Goal: Task Accomplishment & Management: Complete application form

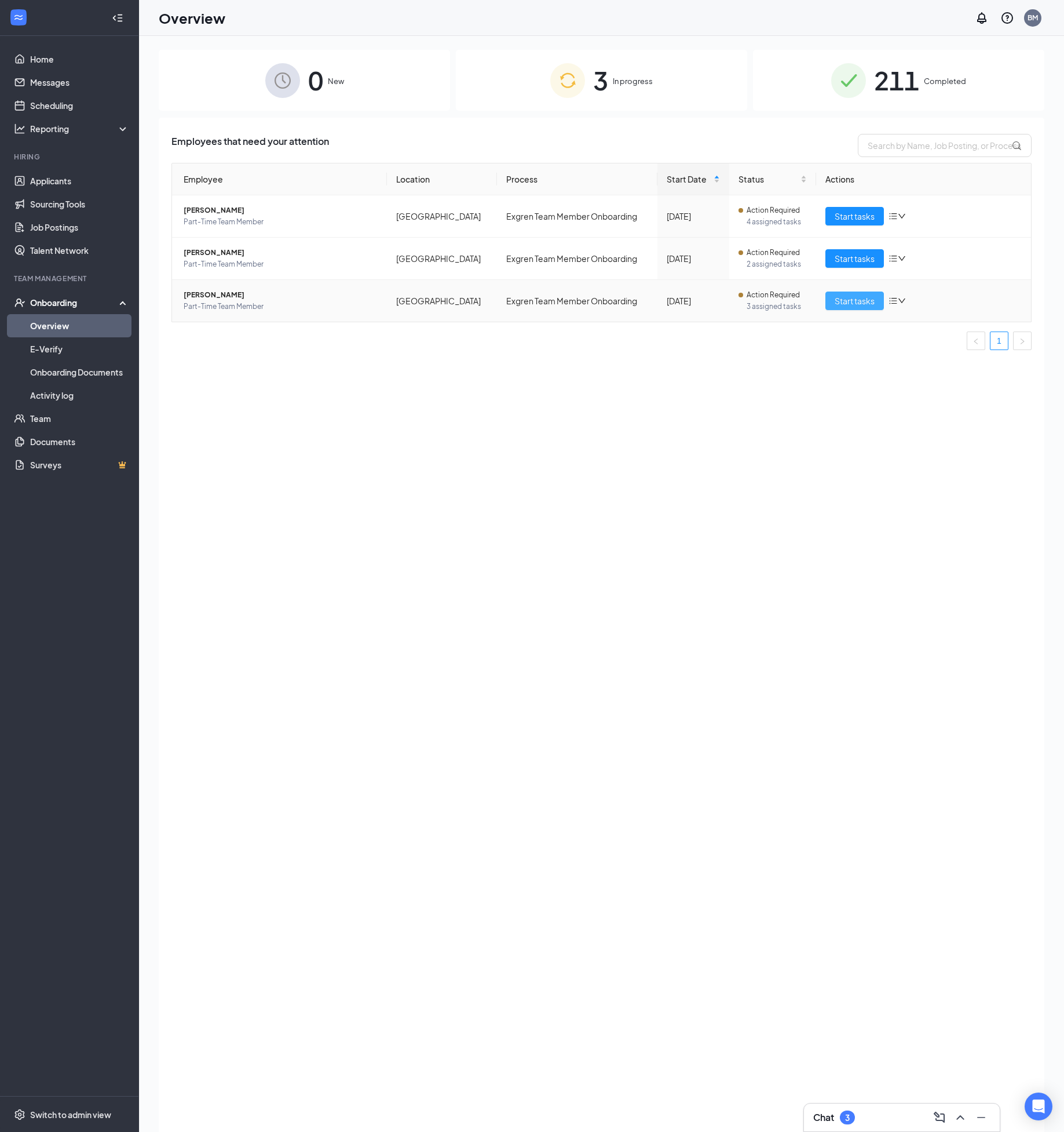
click at [839, 302] on span "Start tasks" at bounding box center [855, 300] width 40 height 13
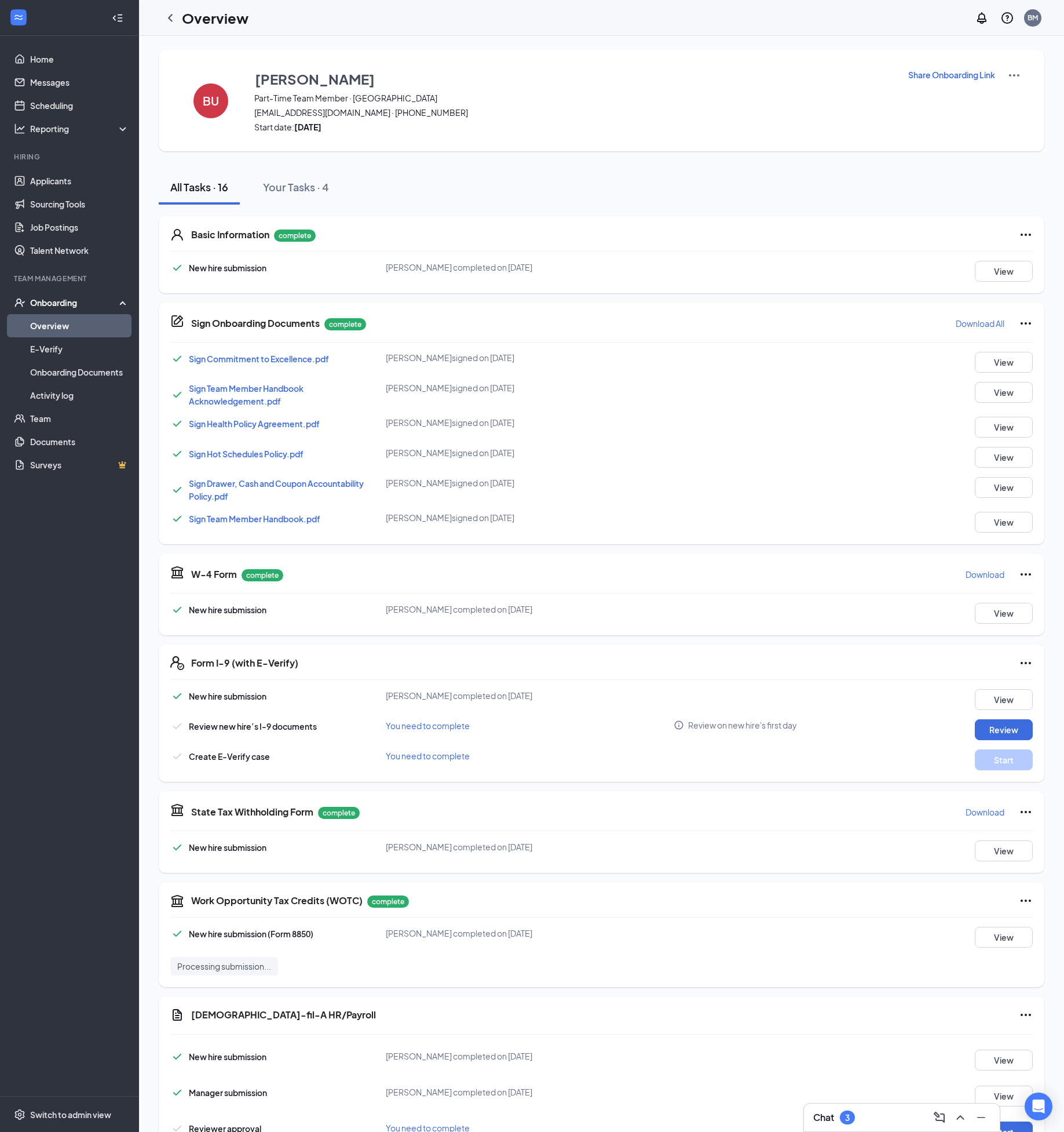
scroll to position [45, 0]
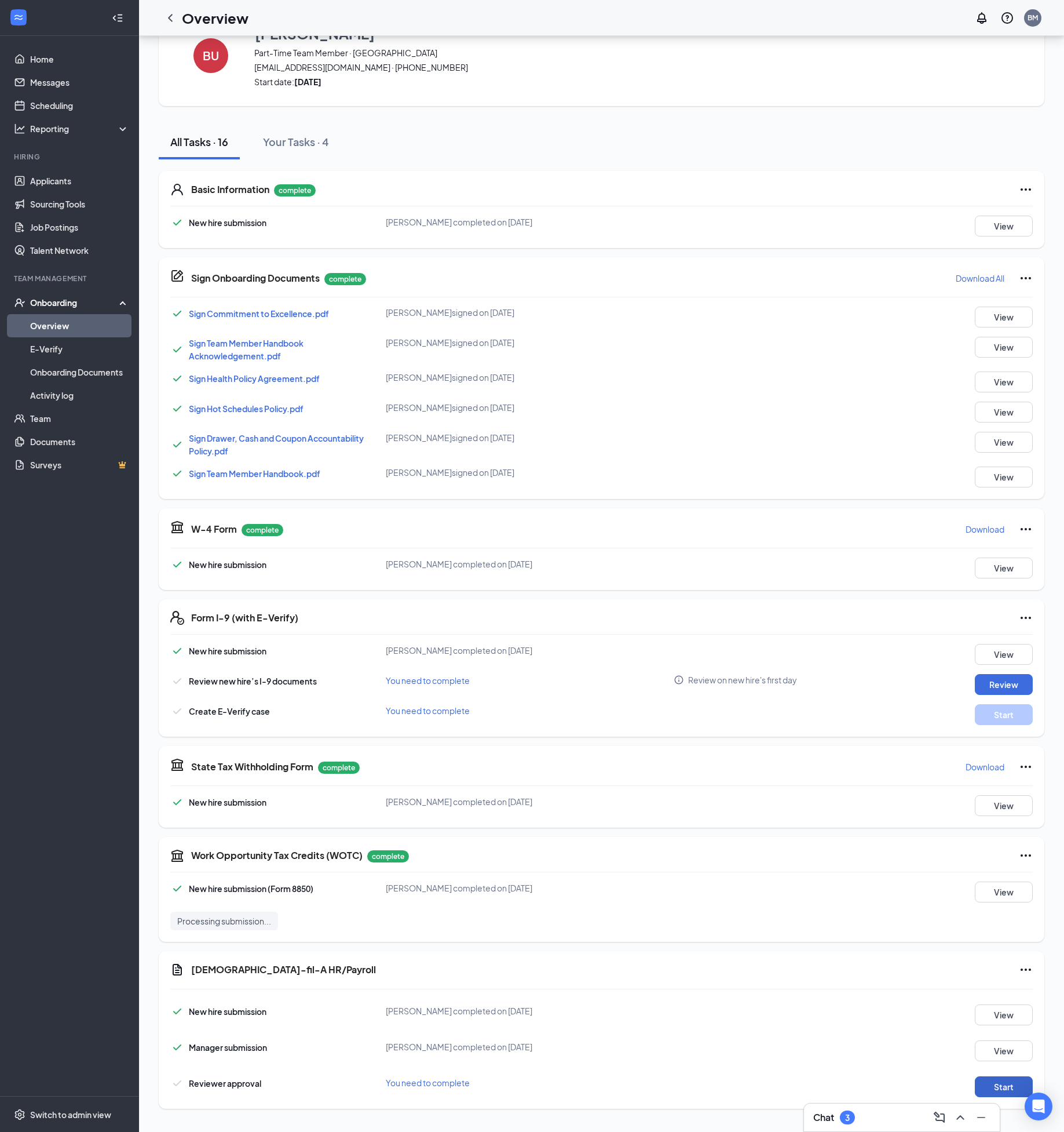
click at [994, 1088] on button "Start" at bounding box center [1004, 1086] width 58 height 21
click at [1010, 688] on button "Review" at bounding box center [1004, 684] width 58 height 21
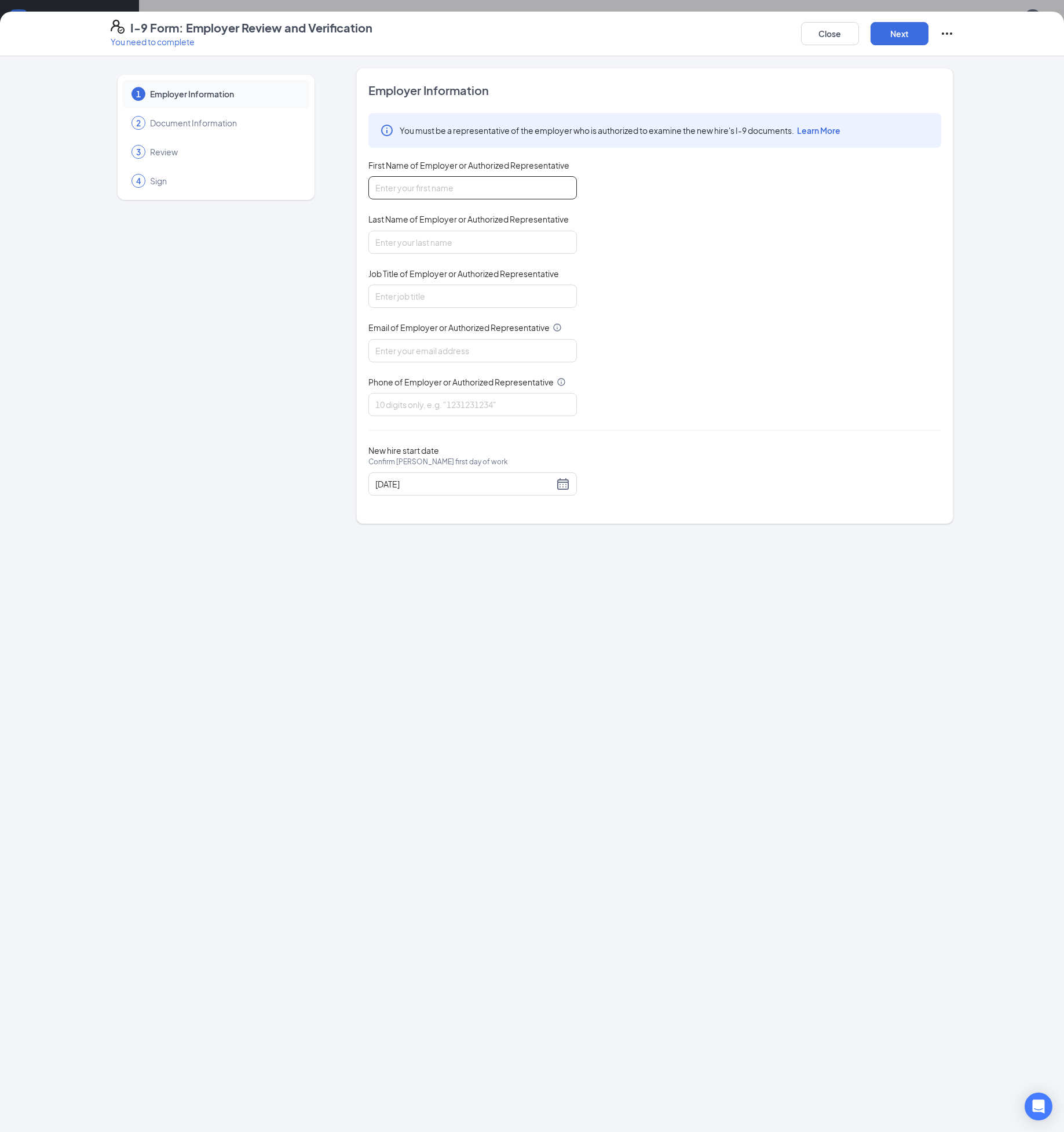
click at [459, 184] on input "First Name of Employer or Authorized Representative" at bounding box center [473, 187] width 209 height 23
type input "[PERSON_NAME]"
type input "[EMAIL_ADDRESS][DOMAIN_NAME]"
click at [431, 299] on input "Job Title of Employer or Authorized Representative" at bounding box center [473, 296] width 209 height 23
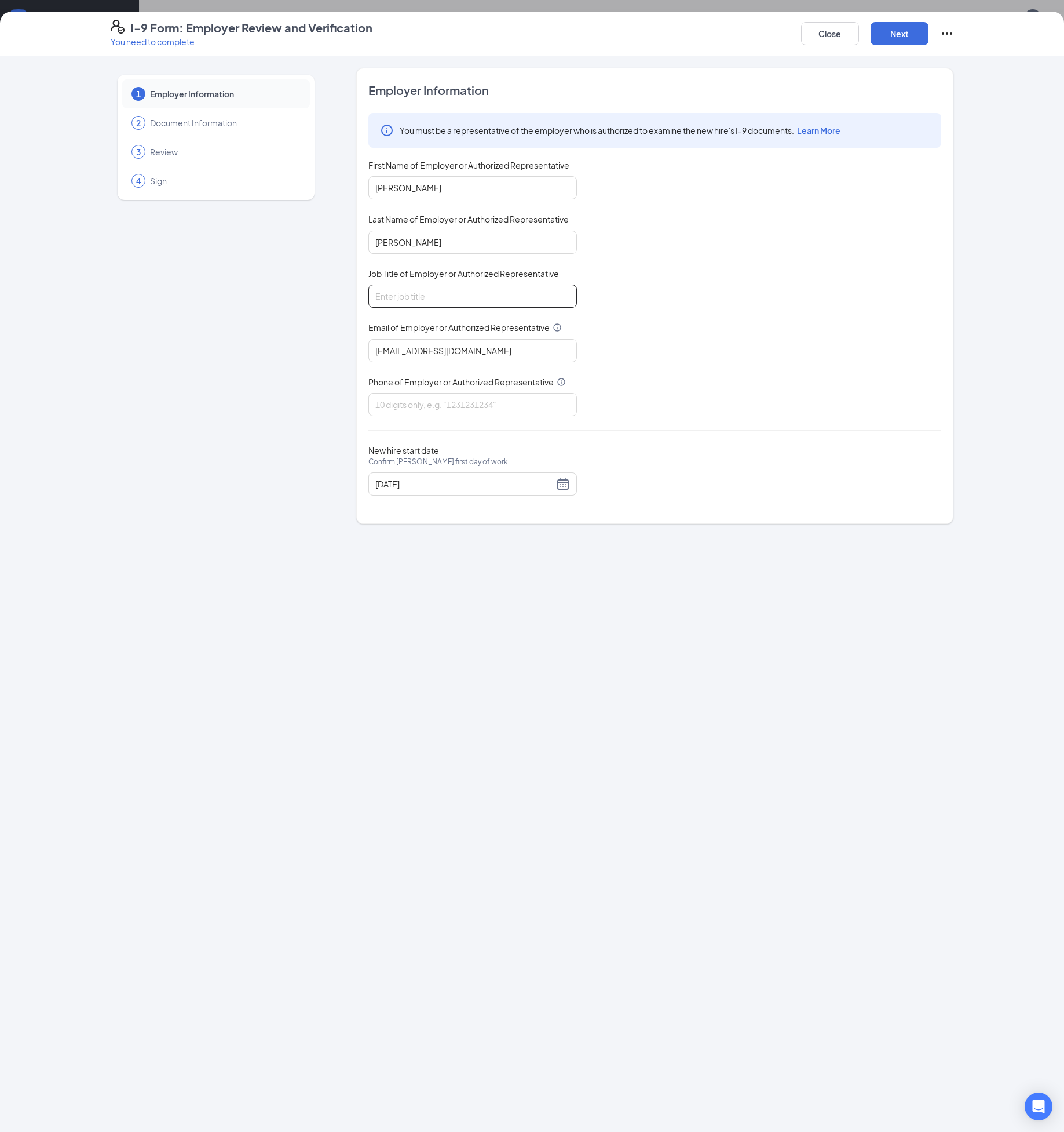
type input "Talent Director"
click at [421, 395] on input "Phone of Employer or Authorized Representative" at bounding box center [473, 404] width 209 height 23
type input "8649060069"
click at [911, 31] on button "Next" at bounding box center [900, 33] width 58 height 23
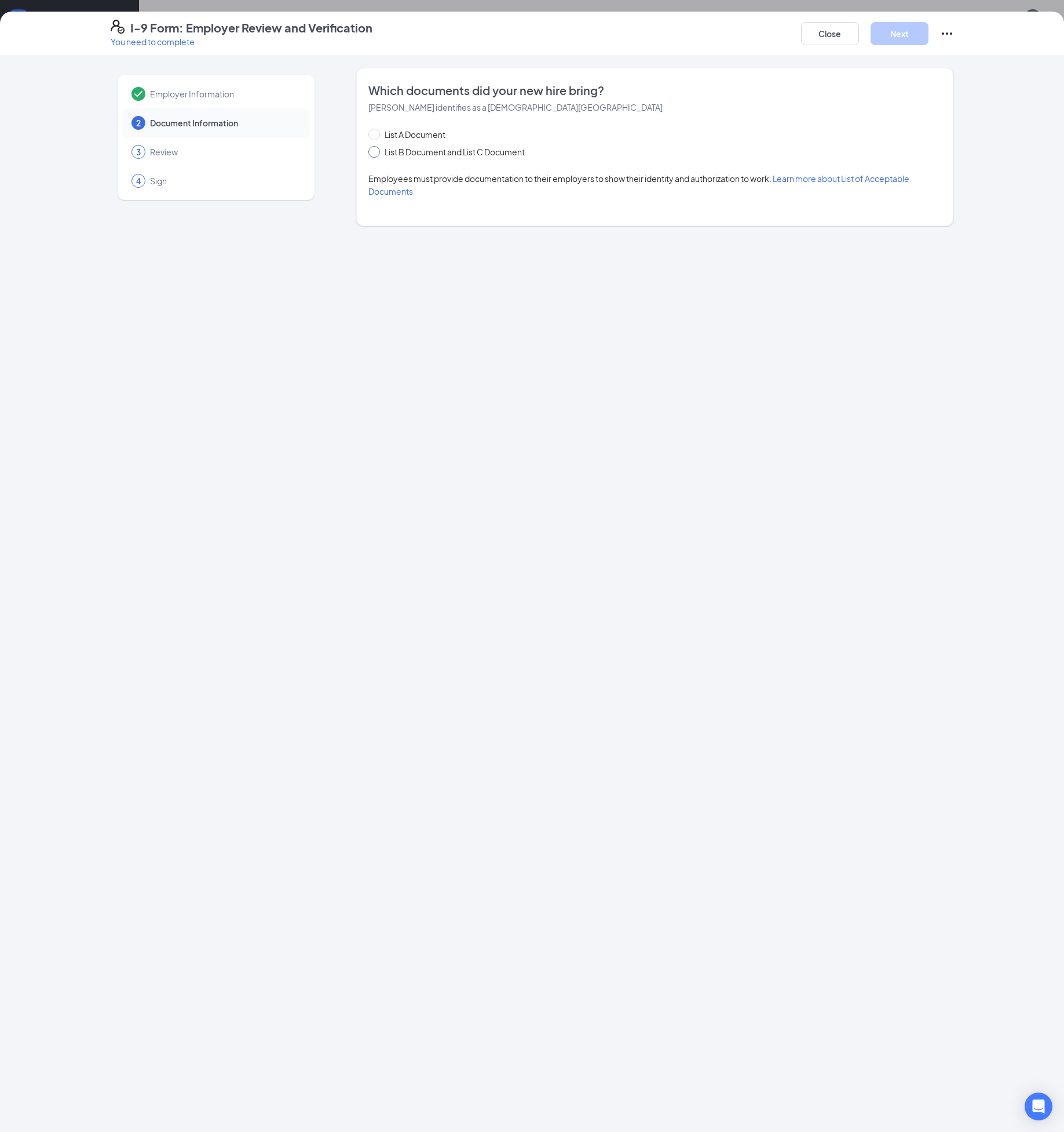
click at [378, 150] on span at bounding box center [375, 152] width 12 height 12
click at [377, 150] on input "List B Document and List C Document" at bounding box center [372, 150] width 8 height 8
radio input "true"
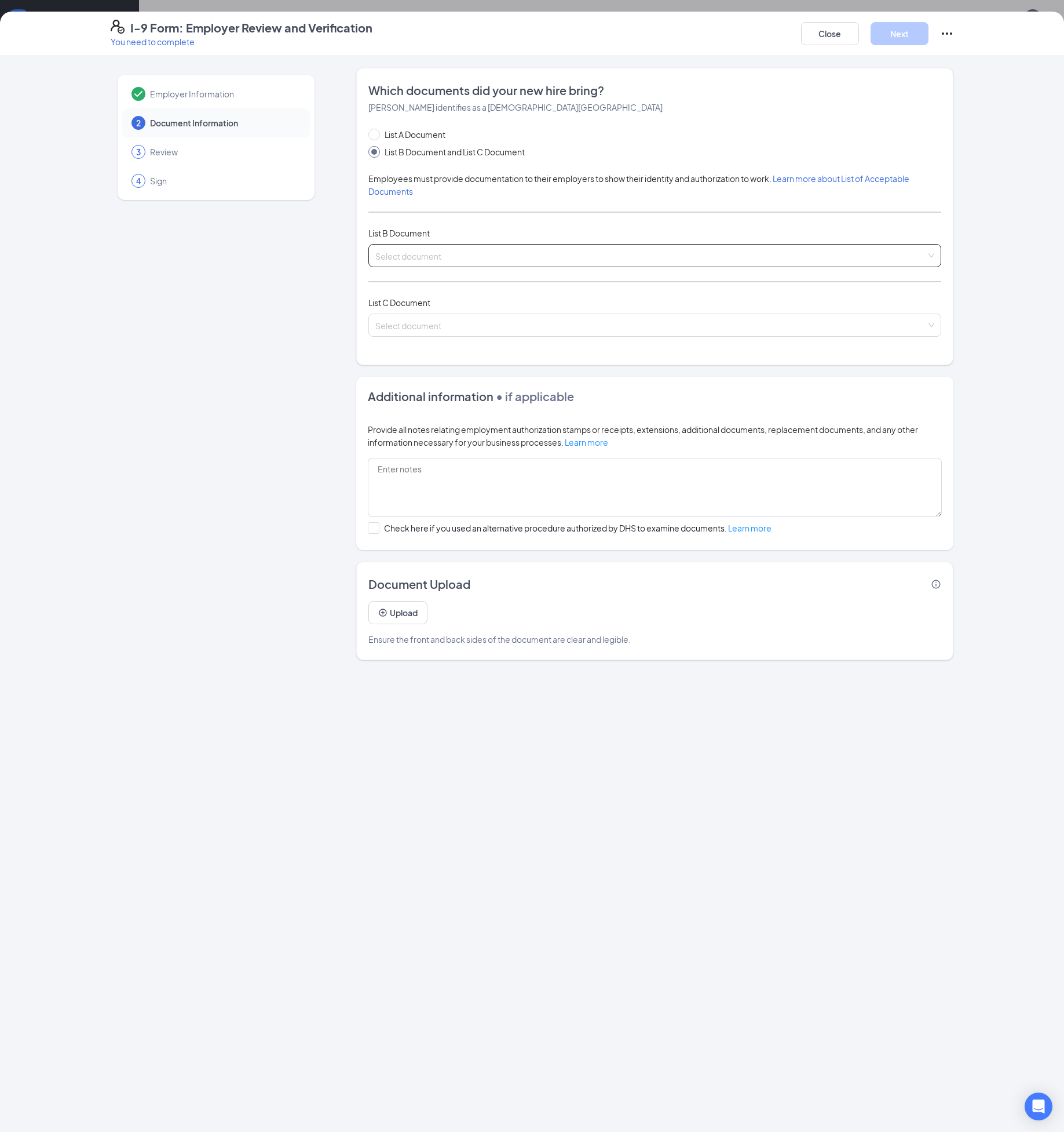
click at [402, 248] on input "search" at bounding box center [650, 254] width 551 height 18
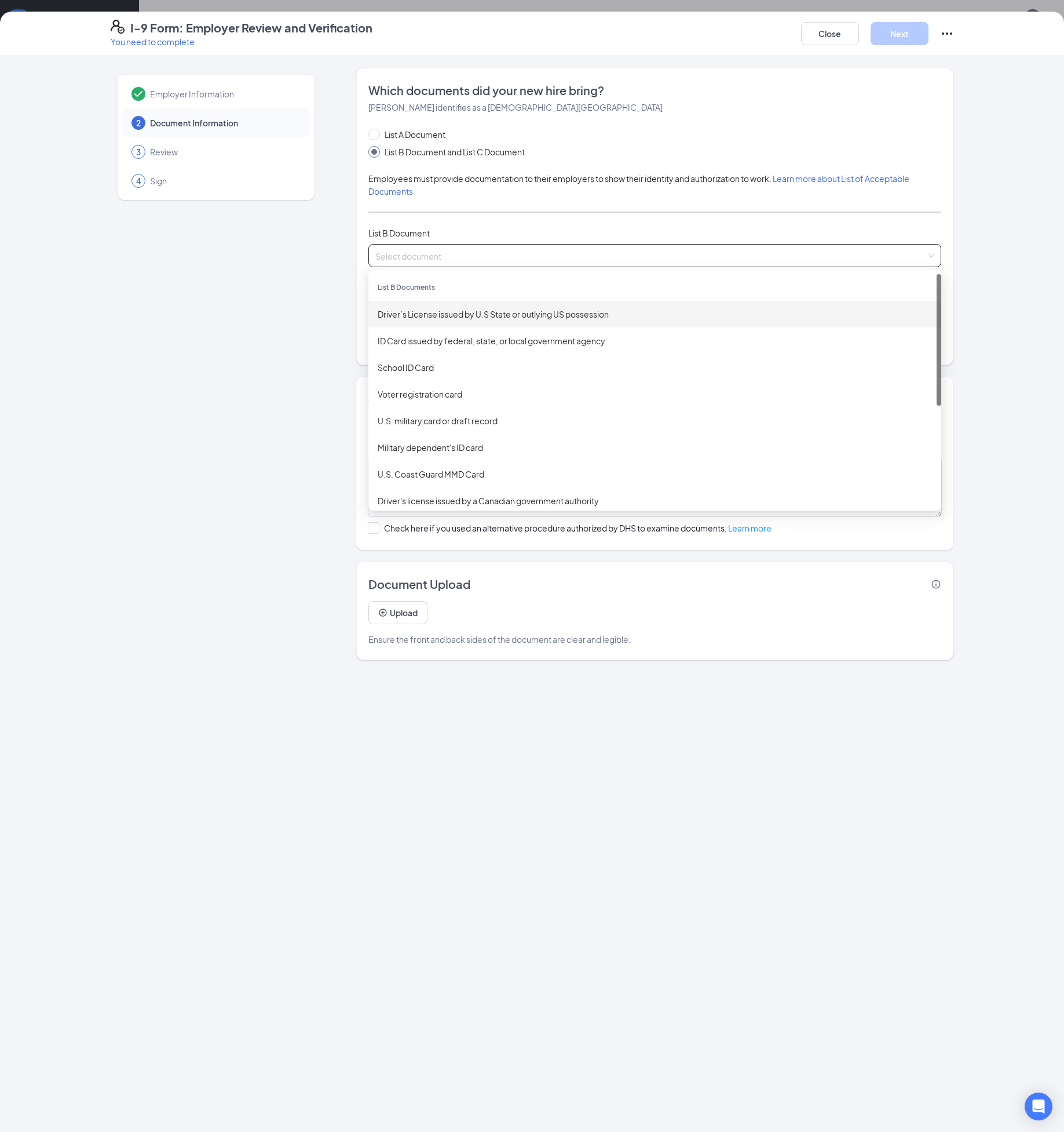
click at [419, 314] on div "Driver’s License issued by U.S State or outlying US possession" at bounding box center [655, 313] width 554 height 13
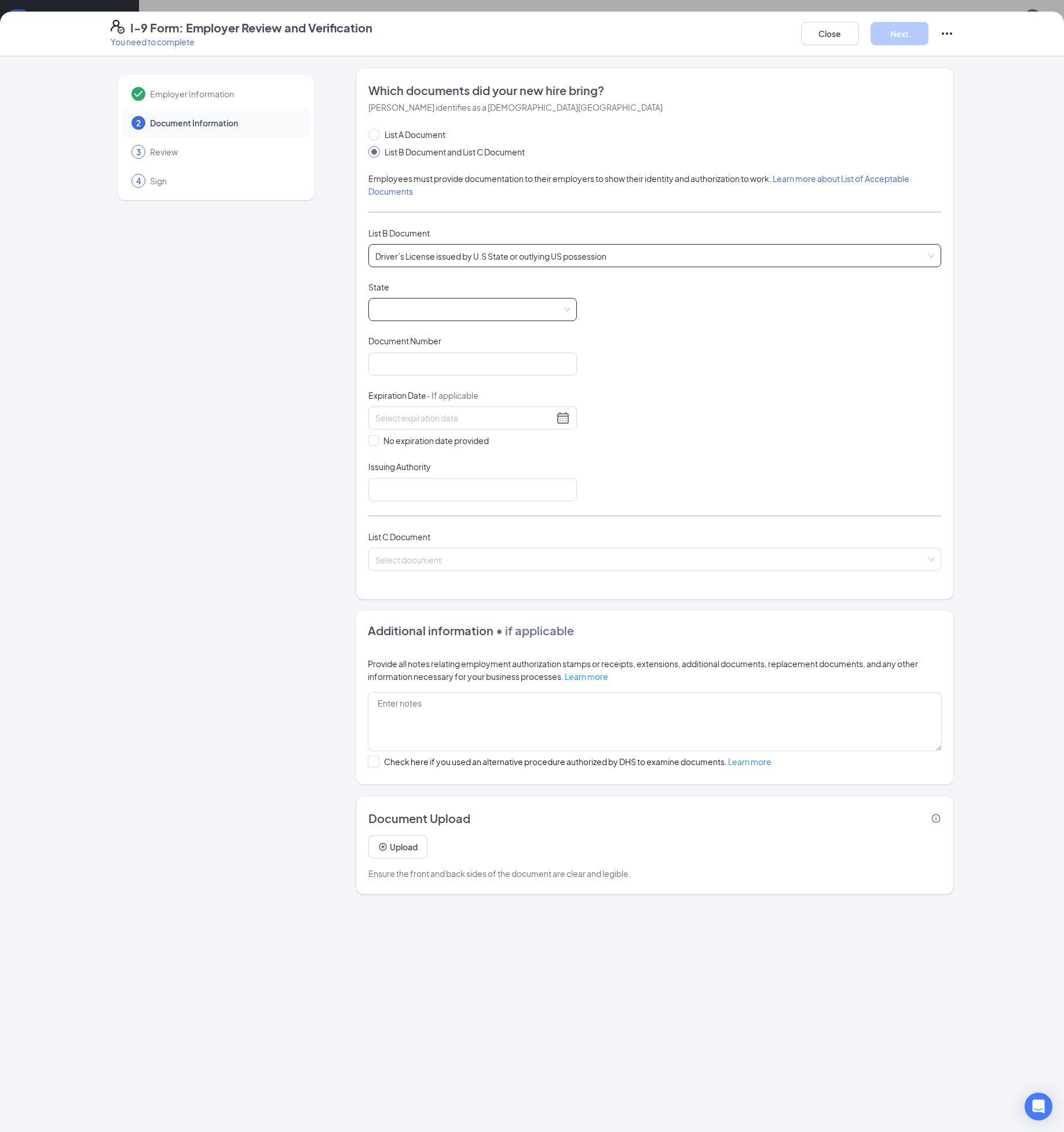
click at [414, 311] on span at bounding box center [473, 310] width 195 height 22
click at [422, 341] on div "[US_STATE]" at bounding box center [473, 340] width 190 height 13
click at [416, 344] on span "Document Number" at bounding box center [405, 341] width 73 height 12
click at [416, 353] on input "Document Number" at bounding box center [473, 364] width 209 height 23
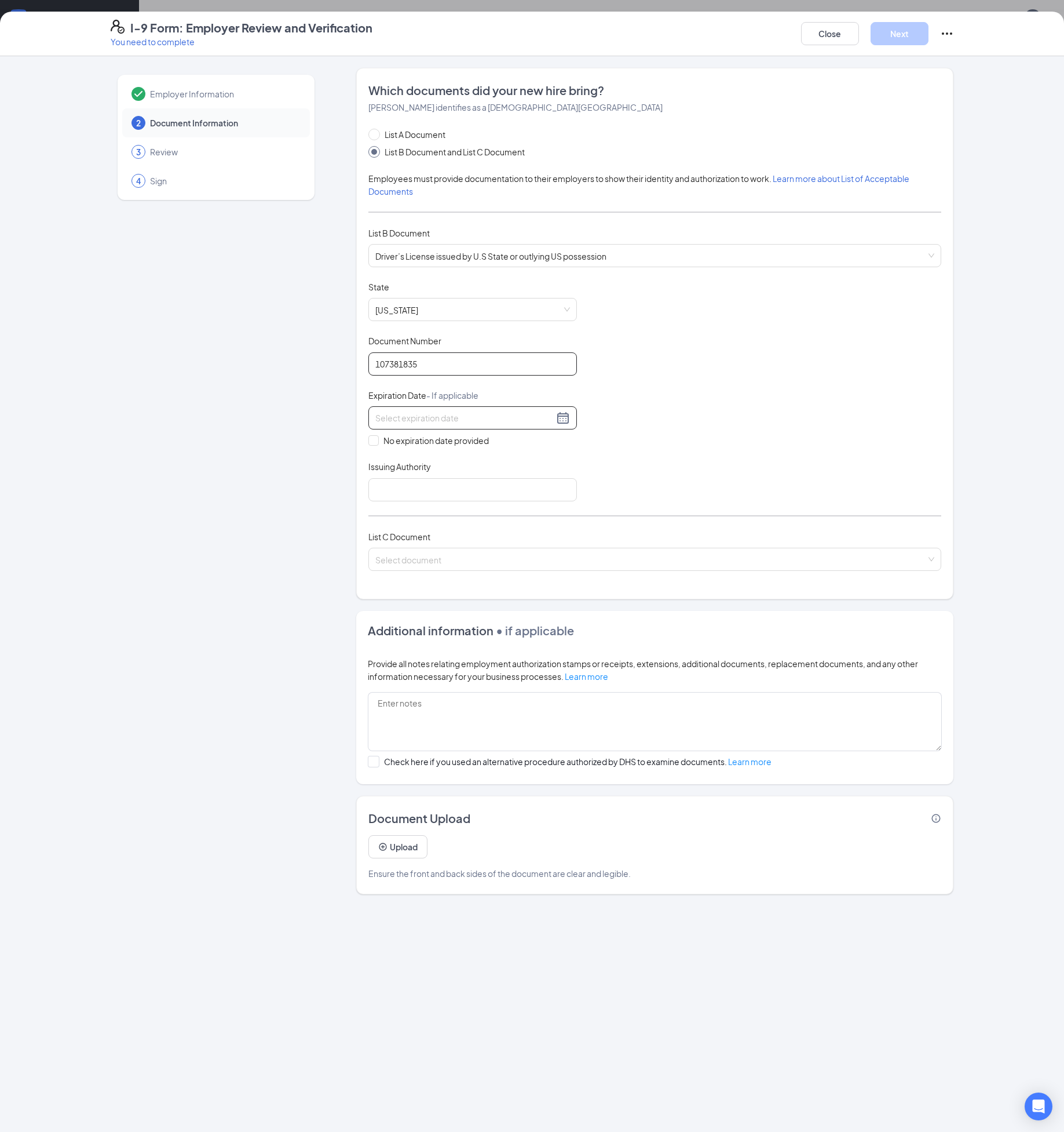
type input "107381835"
click at [417, 420] on input at bounding box center [465, 417] width 178 height 13
click at [429, 501] on div "7" at bounding box center [427, 503] width 14 height 14
type input "[DATE]"
click at [615, 452] on div "Document Title Driver’s License issued by U.S State or outlying US possession S…" at bounding box center [655, 391] width 573 height 221
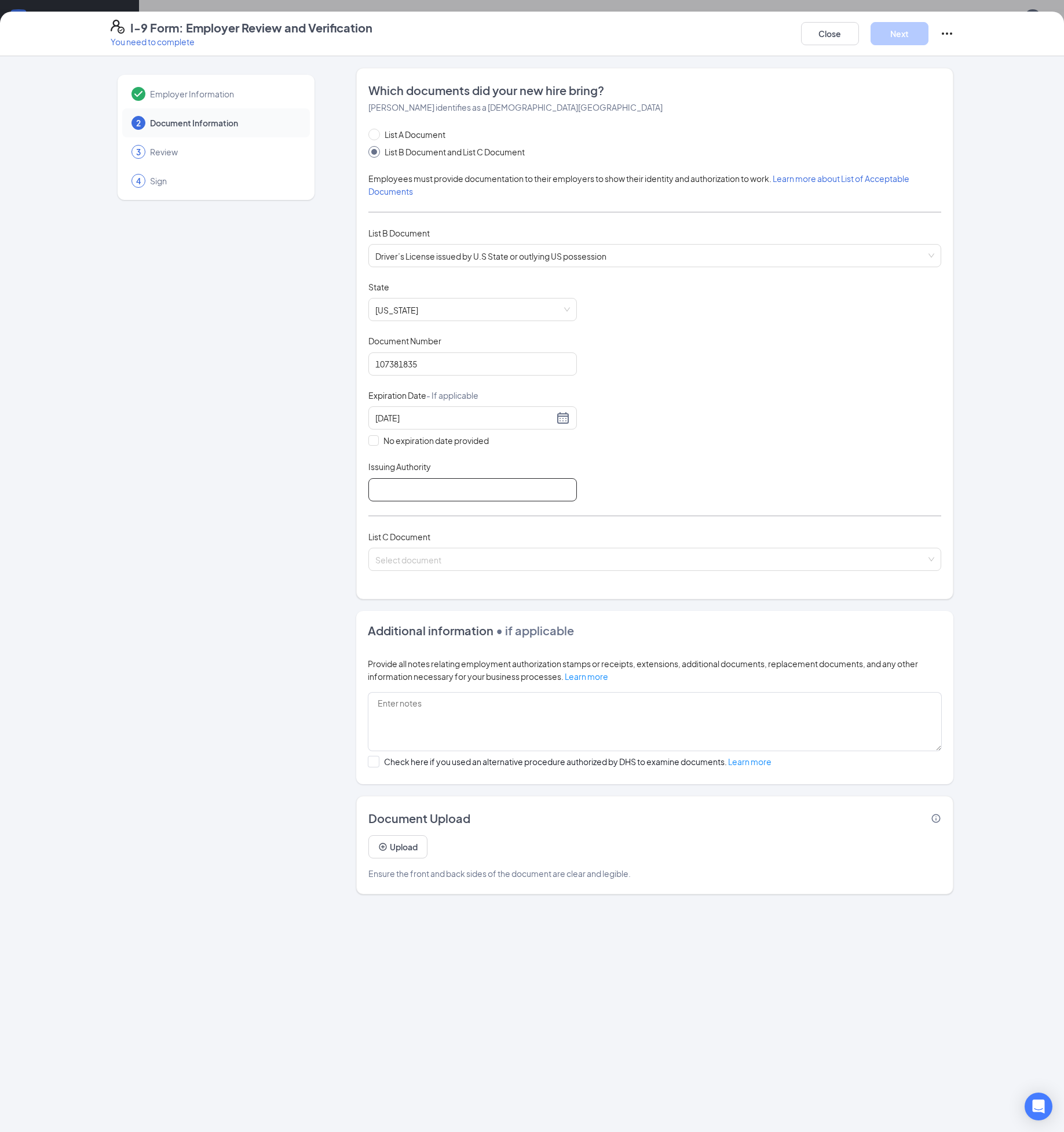
click at [458, 486] on input "Issuing Authority" at bounding box center [473, 489] width 209 height 23
type input "[DATE]"
click at [407, 558] on input "search" at bounding box center [650, 557] width 551 height 18
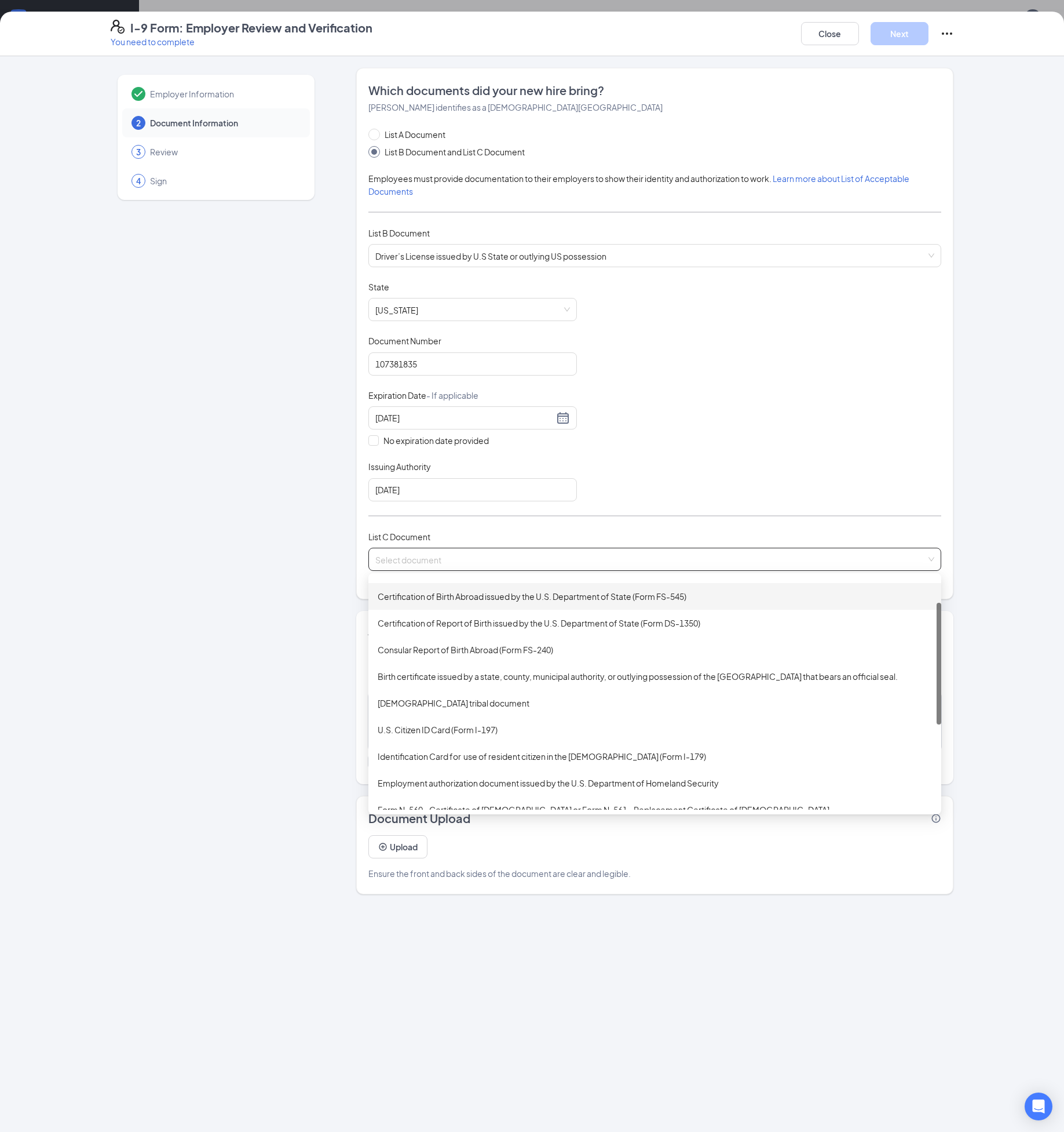
scroll to position [0, 0]
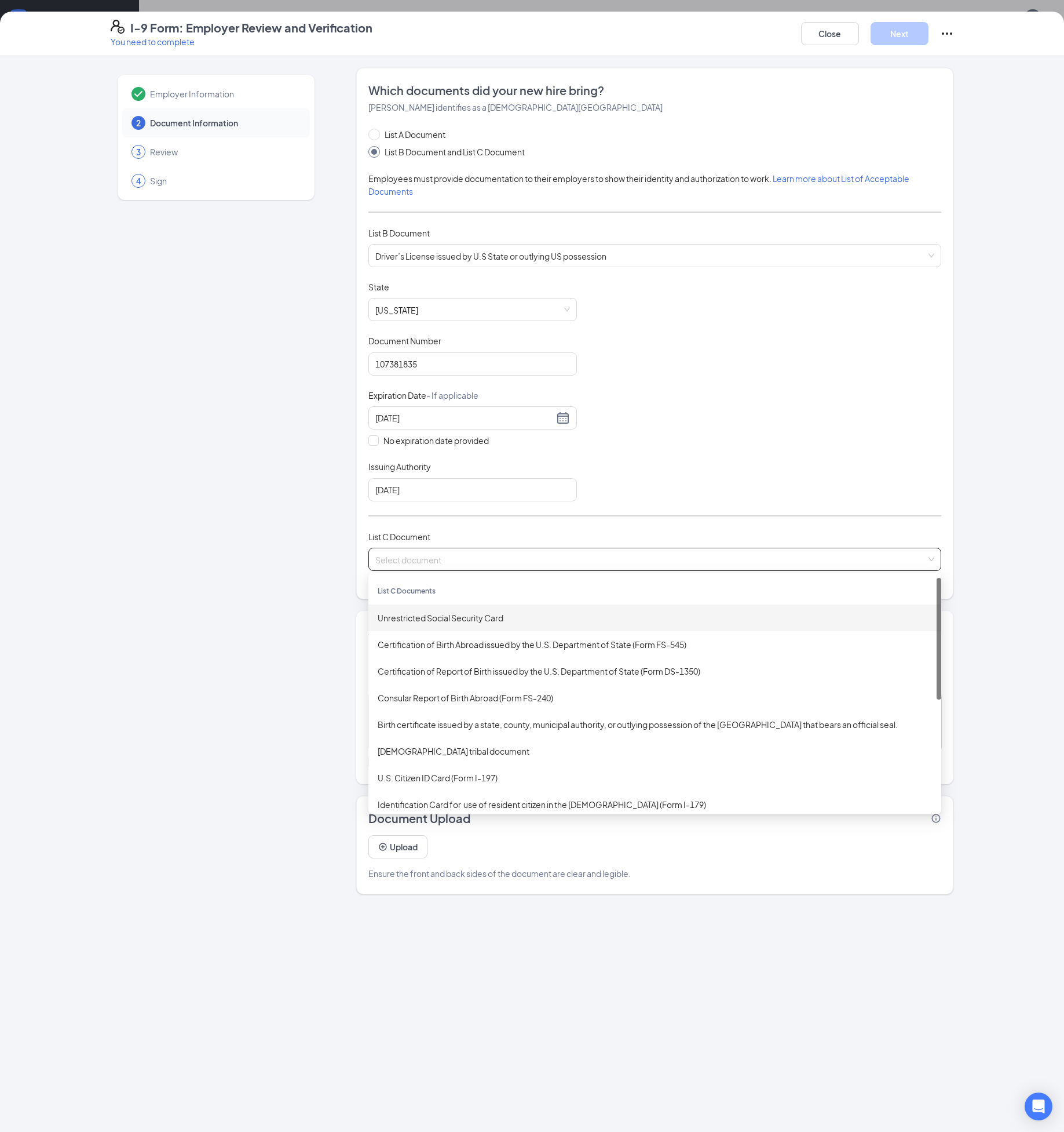
click at [407, 617] on div "Unrestricted Social Security Card" at bounding box center [655, 617] width 554 height 13
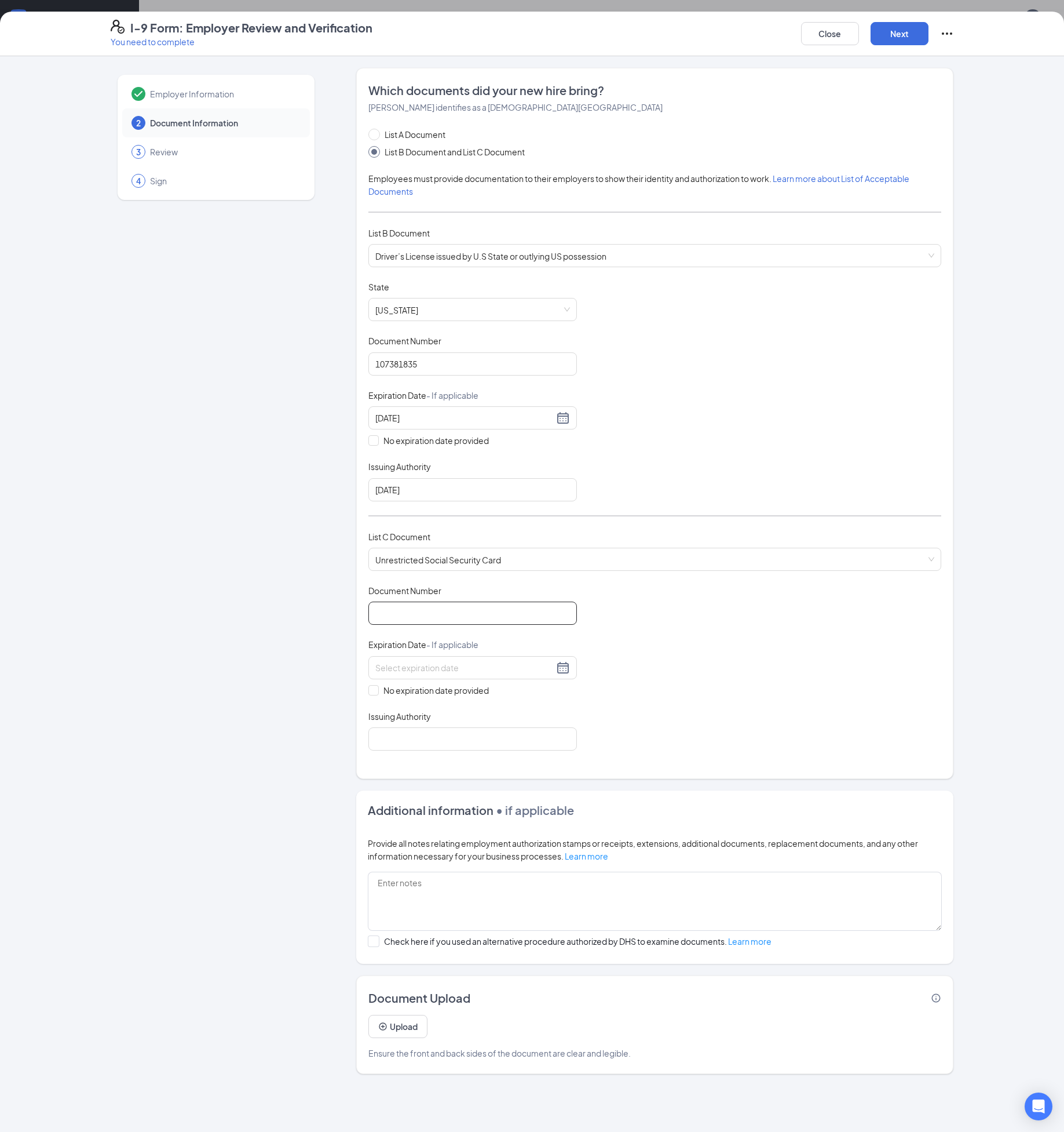
click at [410, 608] on input "Document Number" at bounding box center [473, 613] width 209 height 23
type input "656280913"
click at [417, 662] on input at bounding box center [465, 667] width 178 height 13
click at [356, 715] on div "Which documents did your new hire bring? [PERSON_NAME] identifies as a [DEMOGRA…" at bounding box center [655, 423] width 597 height 711
click at [372, 691] on input "No expiration date provided" at bounding box center [372, 689] width 8 height 8
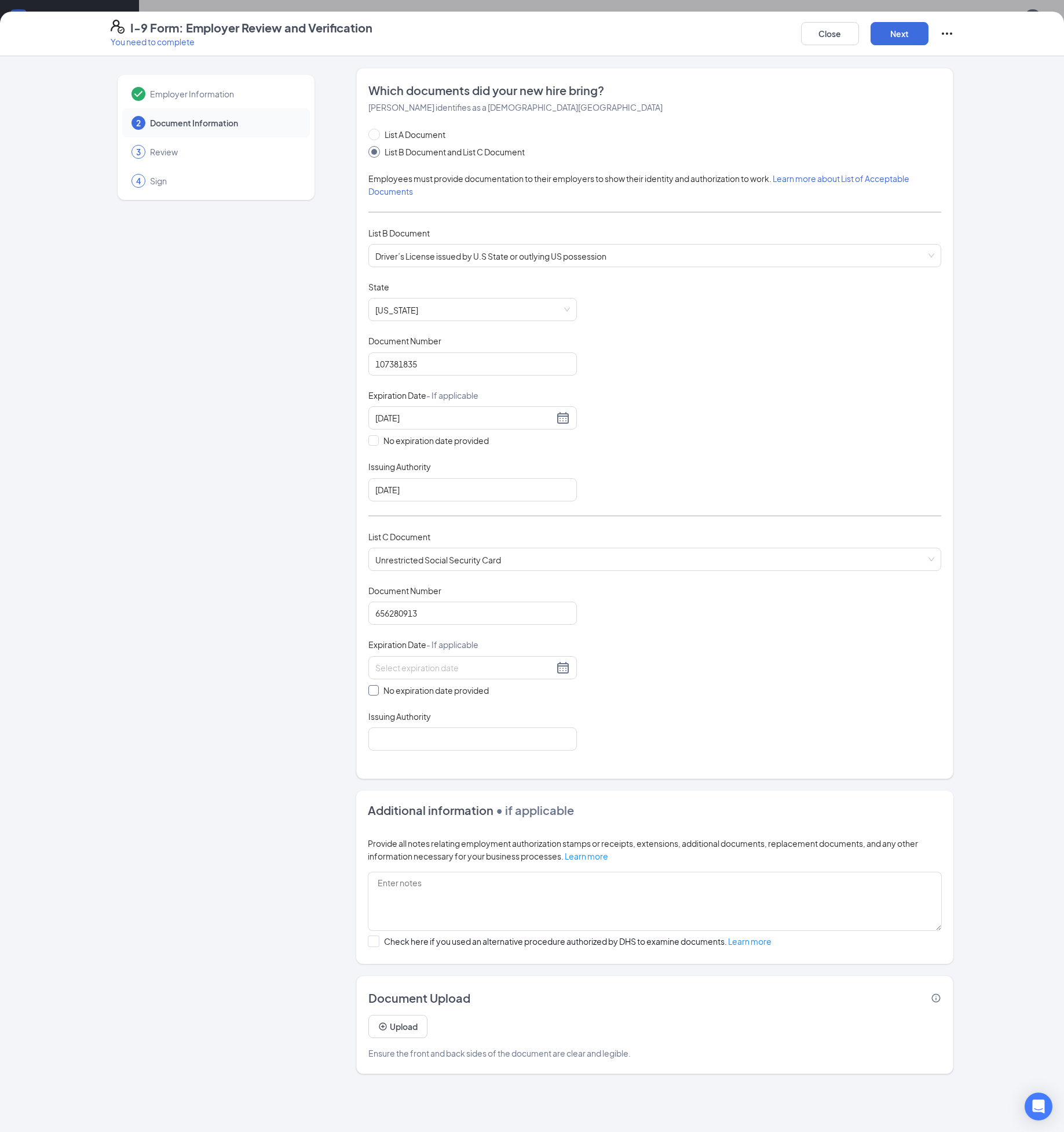
checkbox input "true"
click at [380, 736] on input "Issuing Authority" at bounding box center [473, 740] width 209 height 23
type input "SSA"
click at [898, 42] on button "Next" at bounding box center [900, 33] width 58 height 23
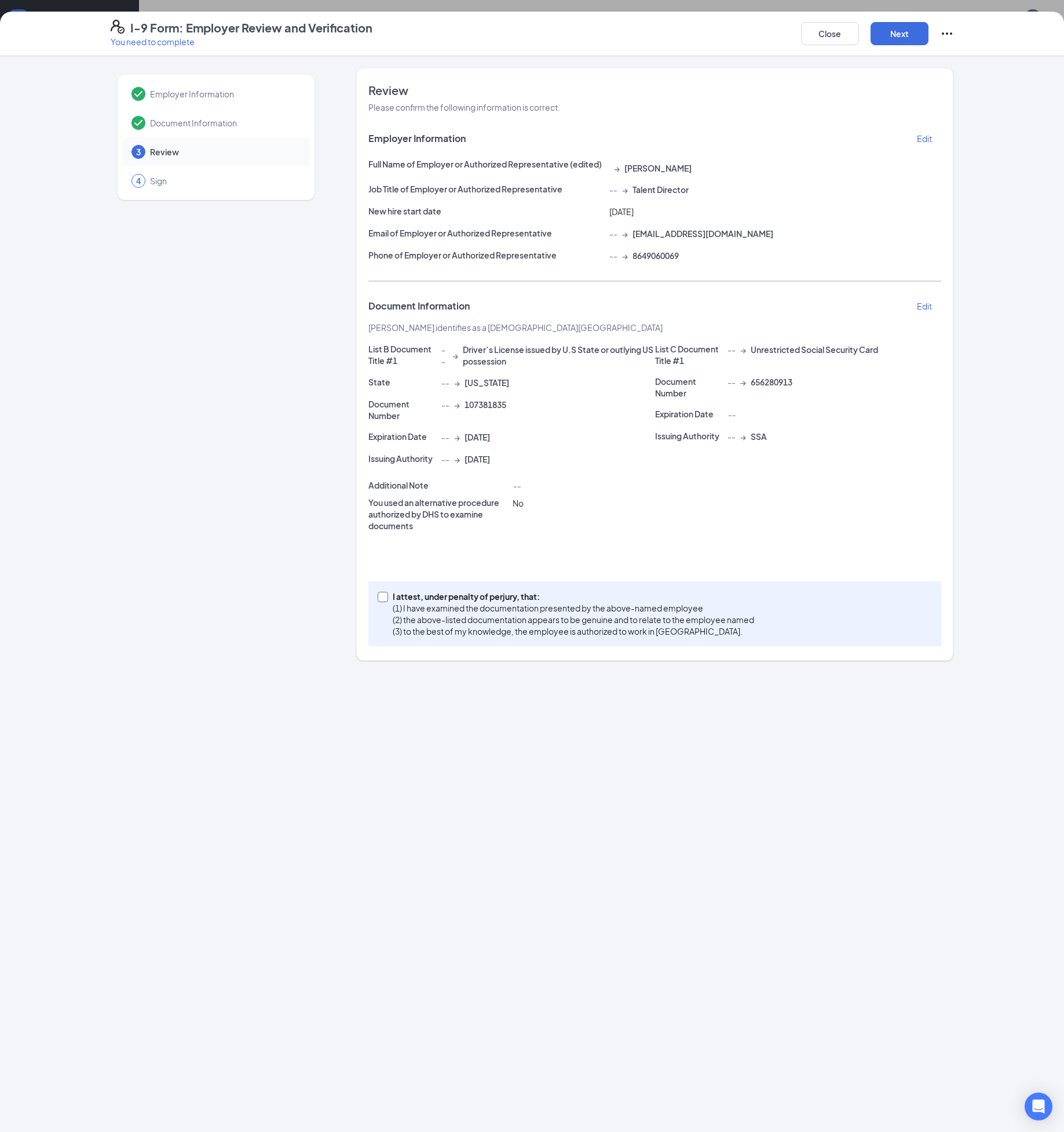
click at [382, 597] on input "I attest, under penalty of [PERSON_NAME], that: (1) I have examined the documen…" at bounding box center [381, 595] width 8 height 8
checkbox input "true"
click at [889, 38] on button "Next" at bounding box center [900, 33] width 58 height 23
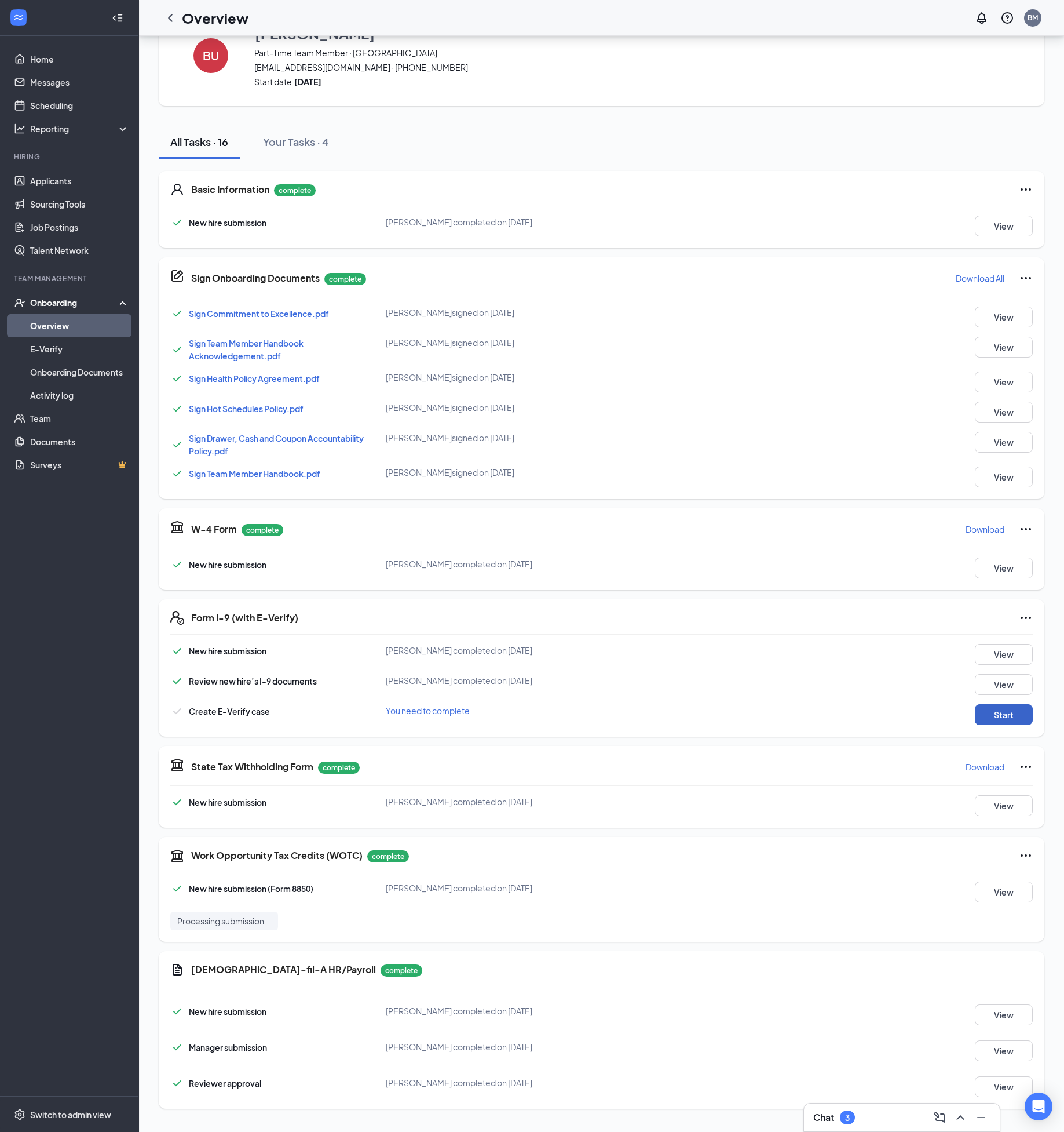
click at [1018, 718] on button "Start" at bounding box center [1004, 715] width 58 height 21
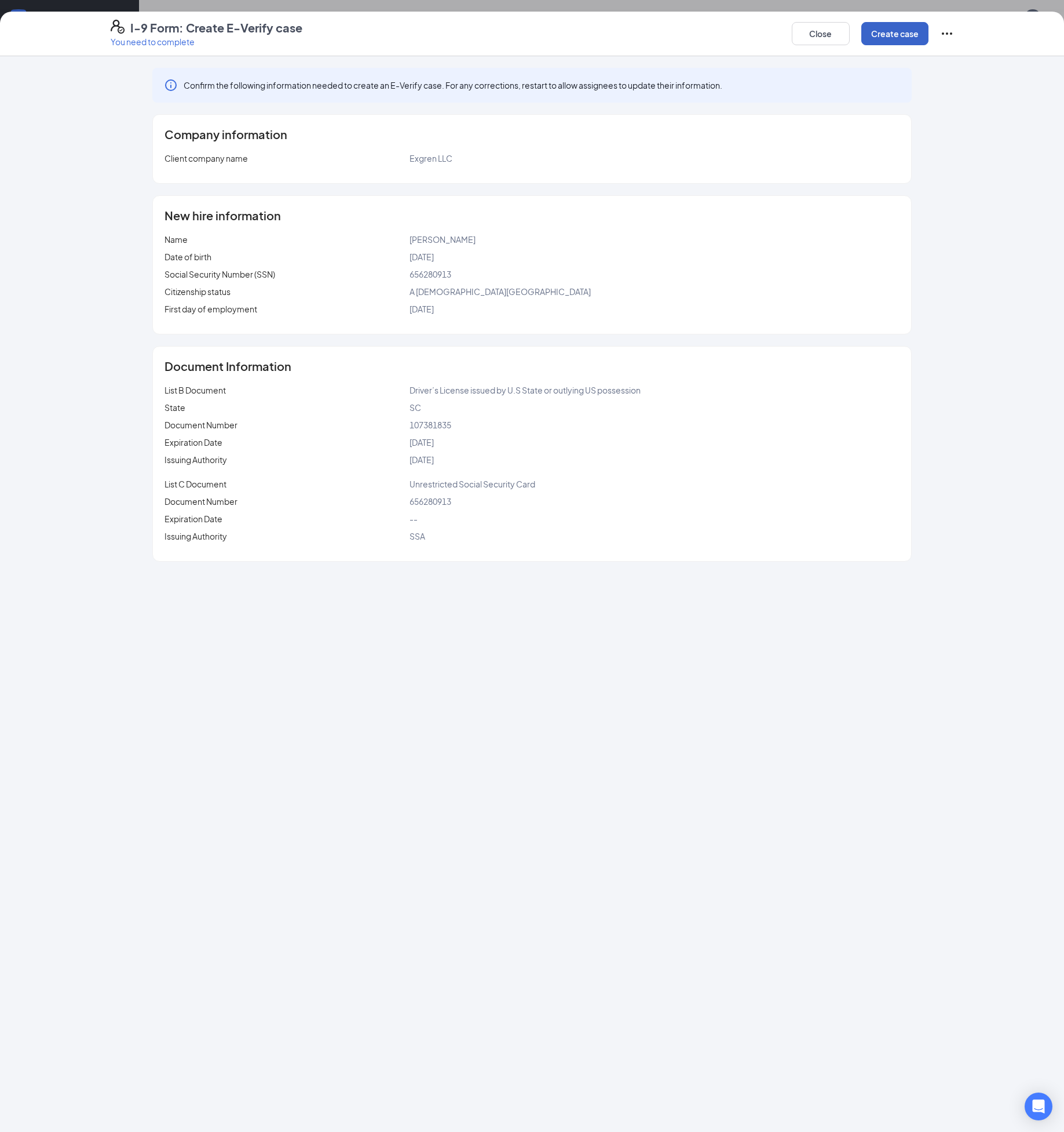
click at [883, 38] on button "Create case" at bounding box center [894, 33] width 67 height 23
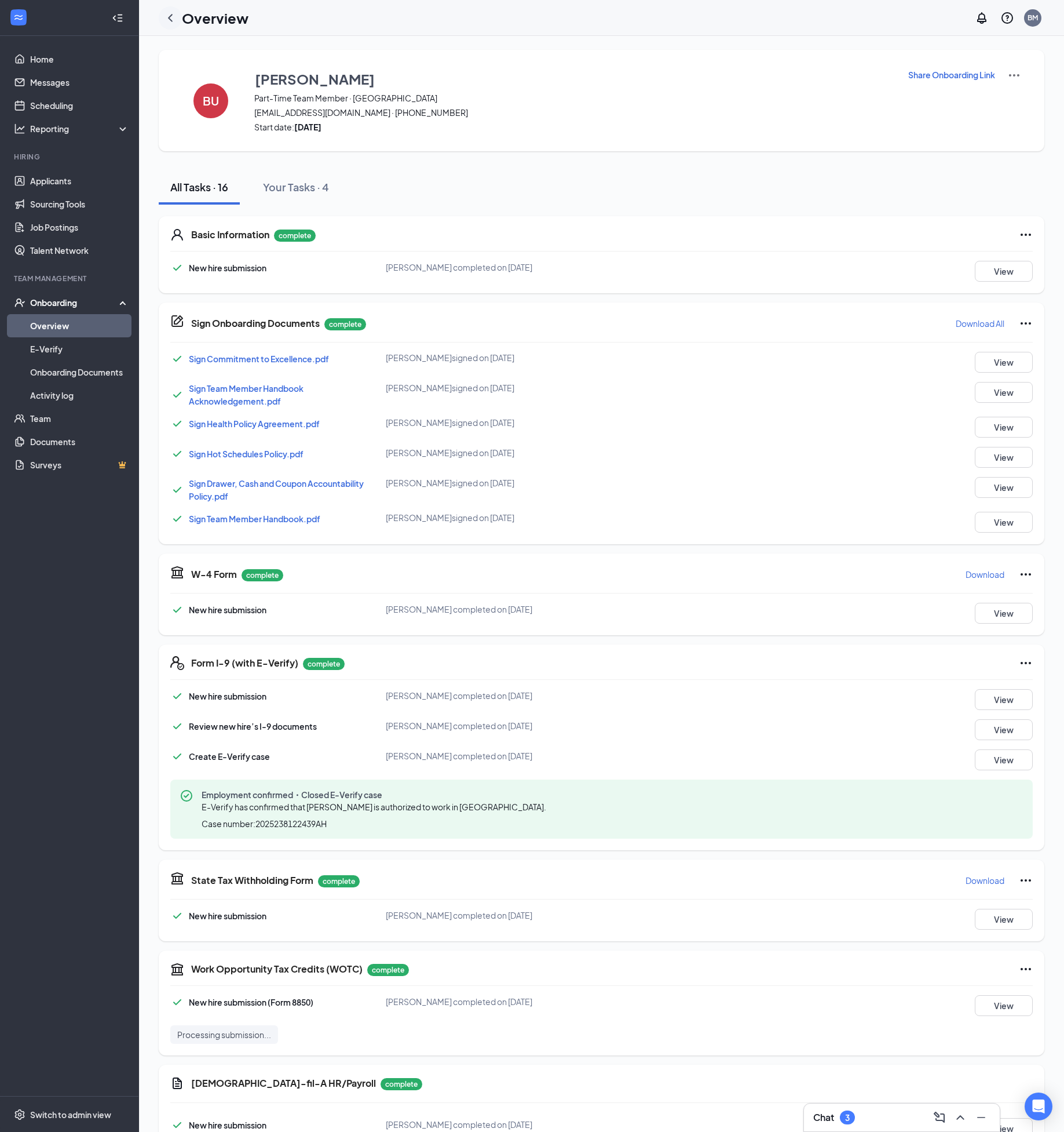
click at [172, 15] on icon "ChevronLeft" at bounding box center [170, 18] width 14 height 14
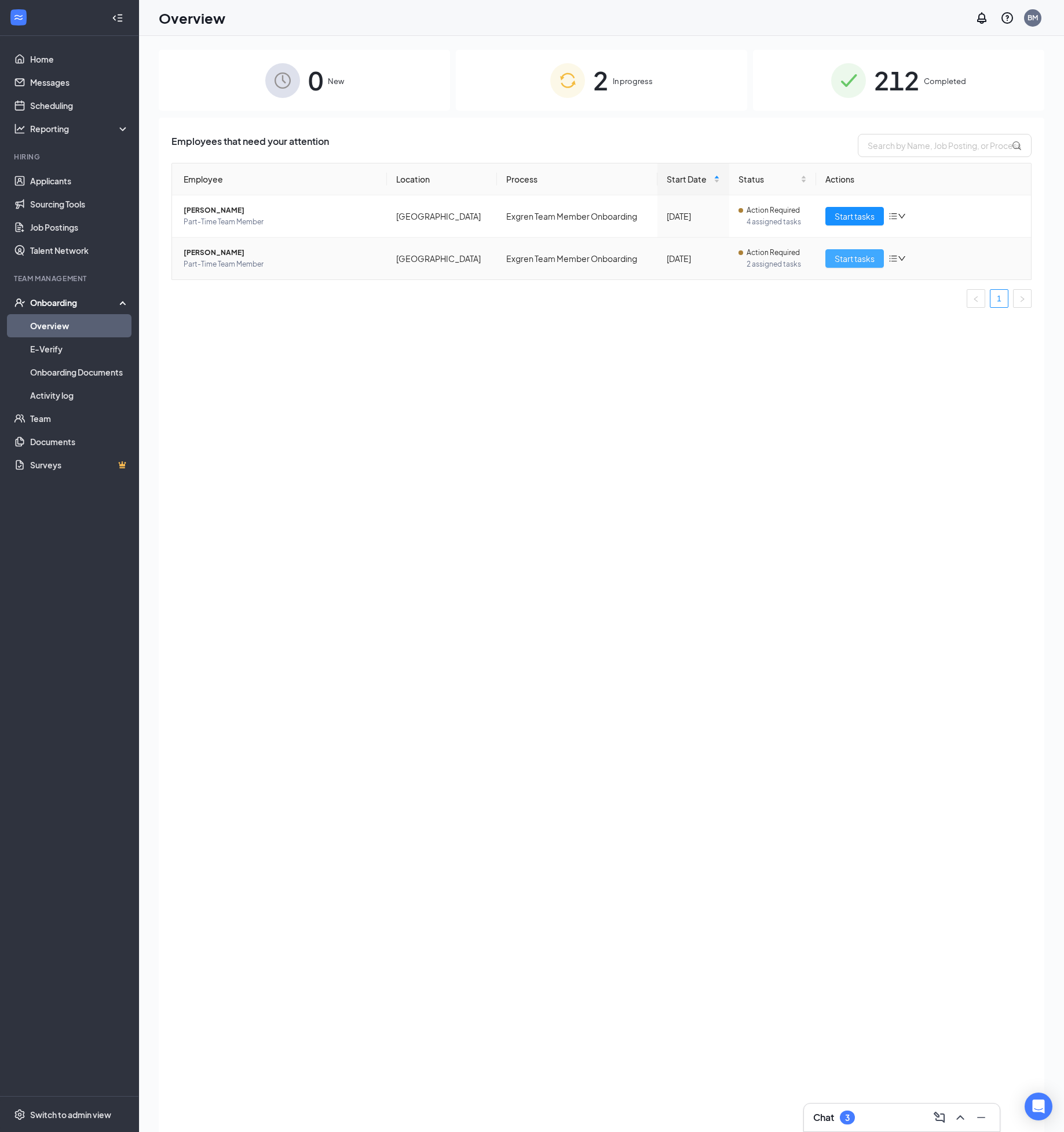
click at [838, 256] on span "Start tasks" at bounding box center [855, 258] width 40 height 13
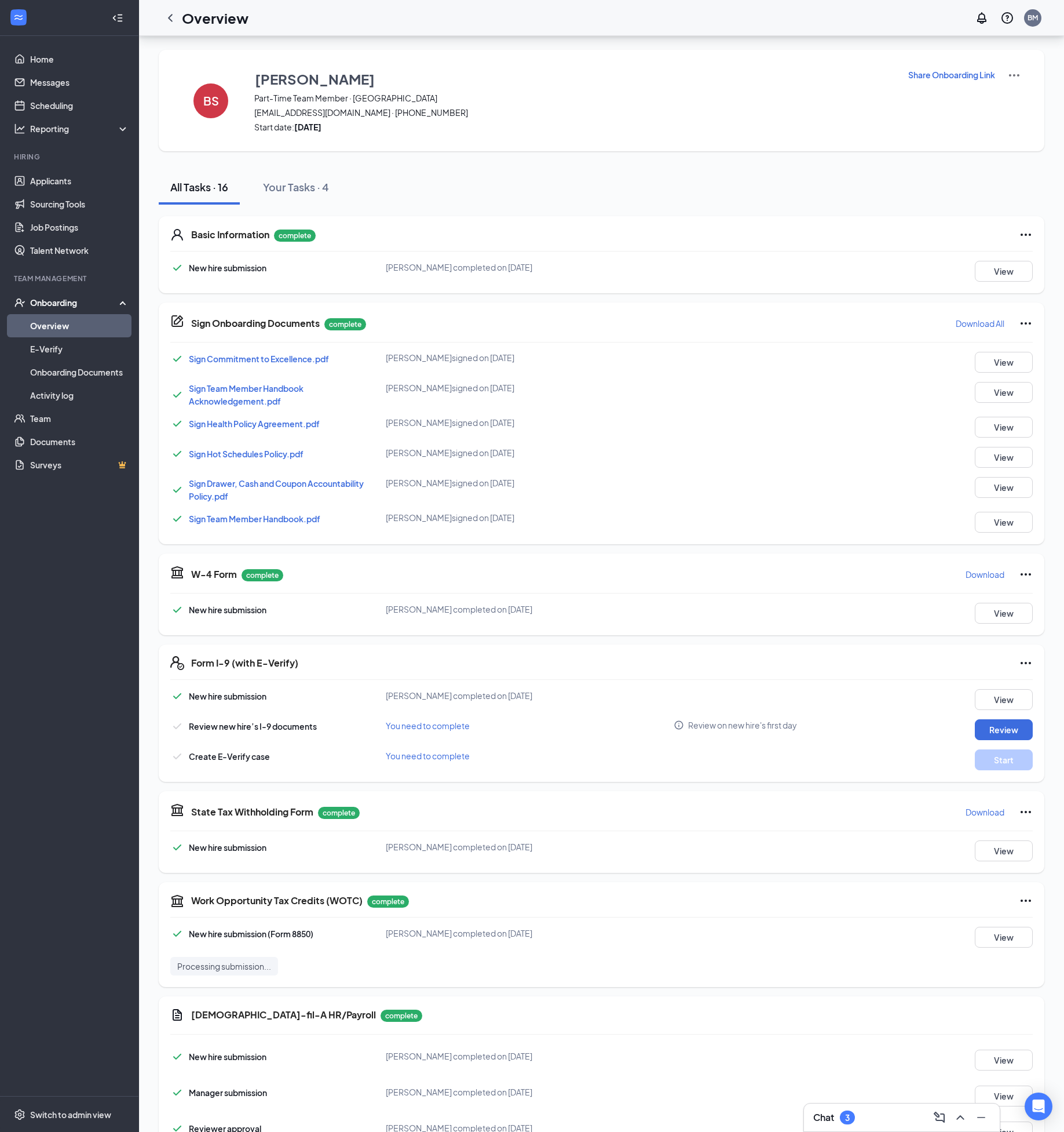
scroll to position [45, 0]
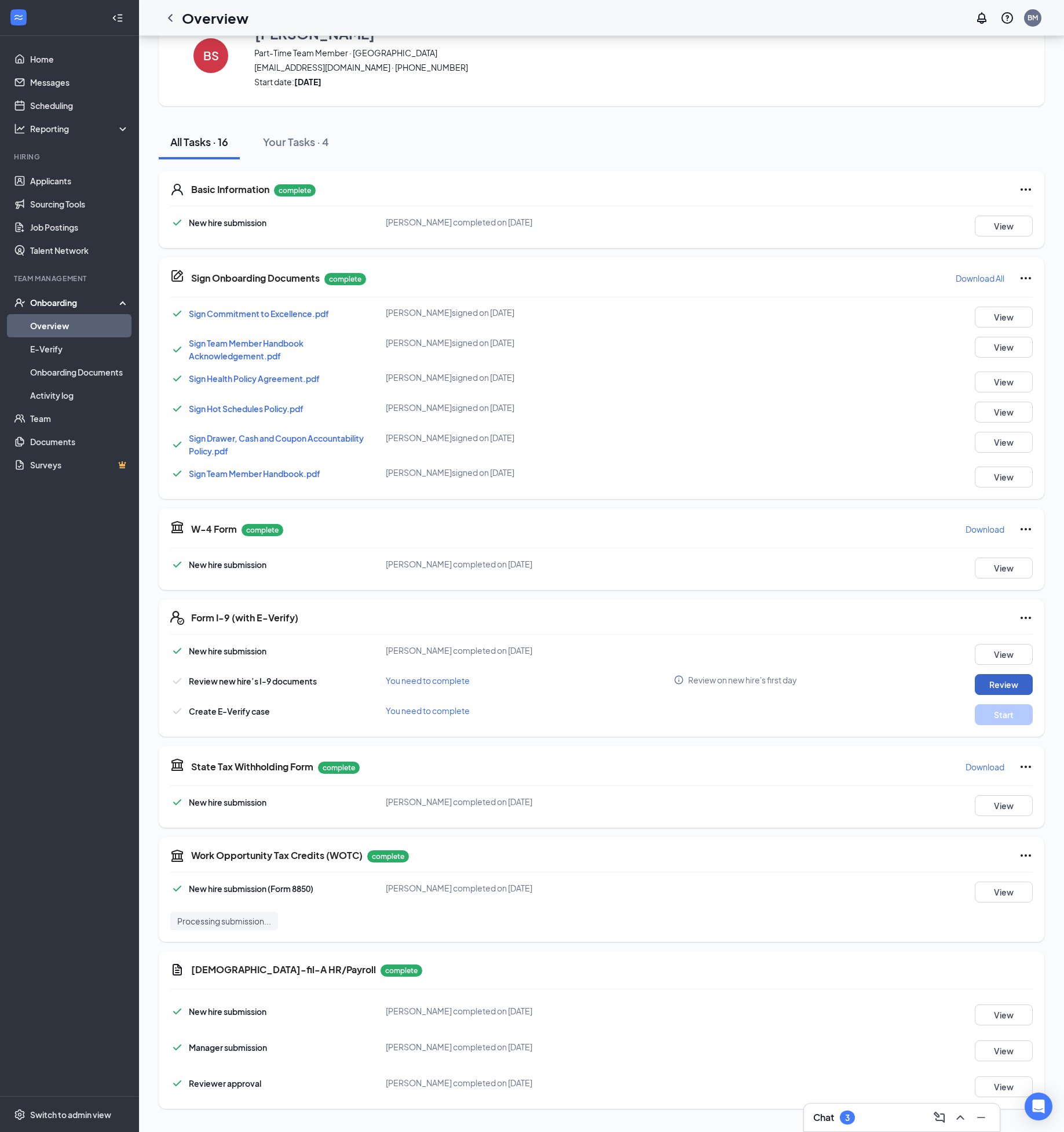
click at [989, 681] on button "Review" at bounding box center [1004, 684] width 58 height 21
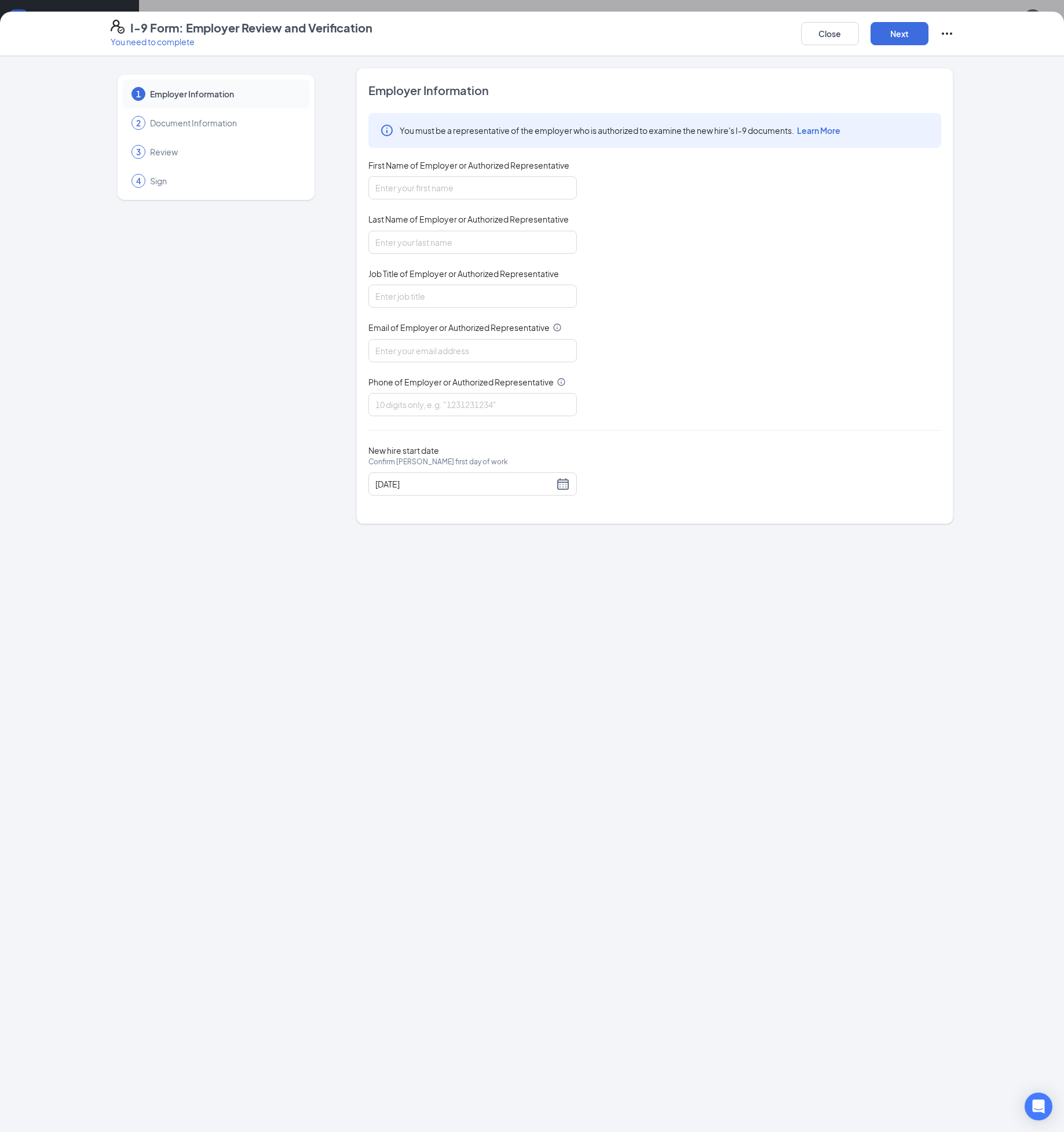
click at [431, 201] on div "You must be a representative of the employer who is authorized to examine the n…" at bounding box center [655, 264] width 573 height 303
click at [431, 197] on input "First Name of Employer or Authorized Representative" at bounding box center [473, 187] width 209 height 23
type input "[PERSON_NAME]"
type input "[EMAIL_ADDRESS][DOMAIN_NAME]"
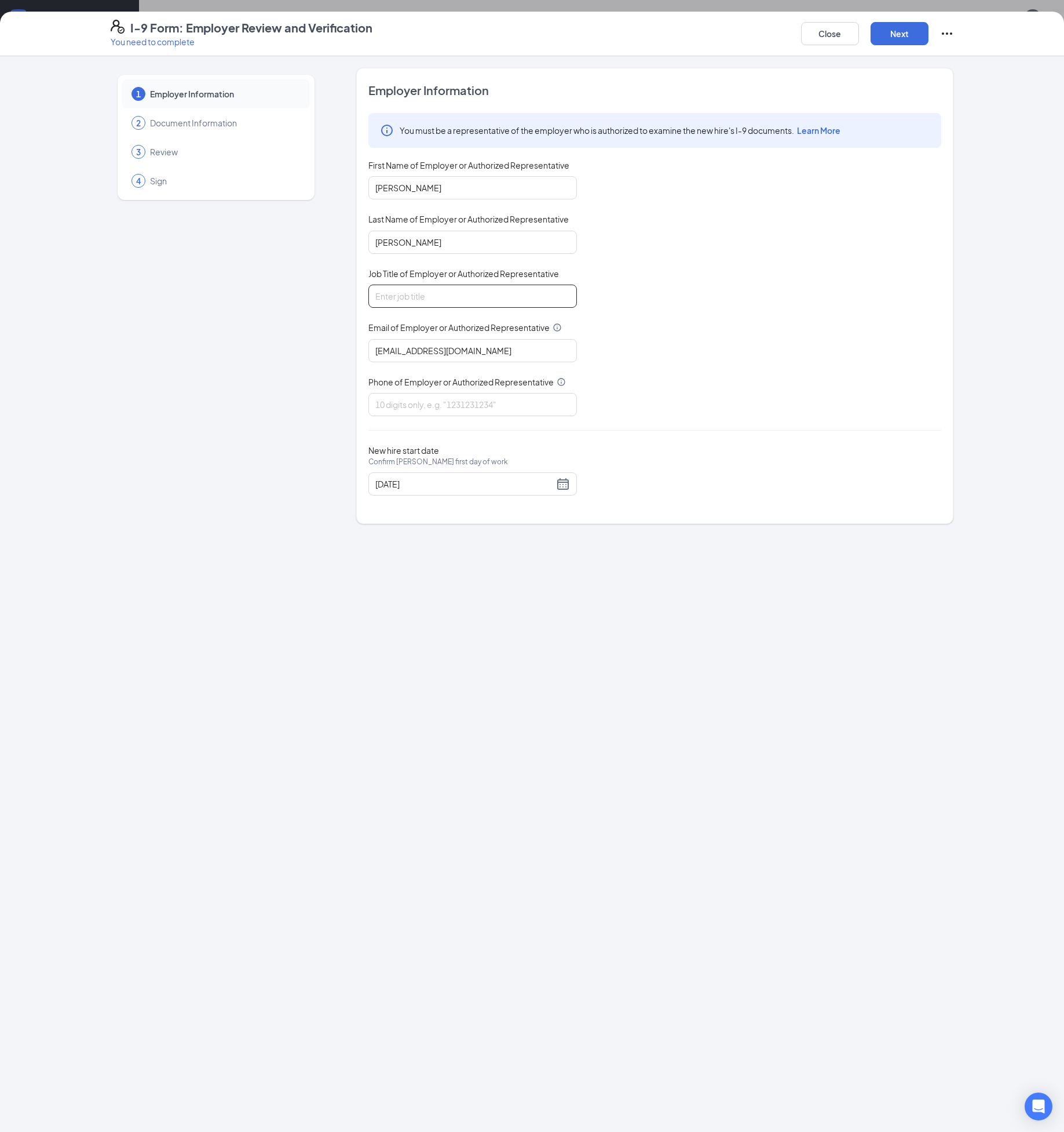
click at [411, 291] on input "Job Title of Employer or Authorized Representative" at bounding box center [473, 296] width 209 height 23
type input "Talent Director"
click at [448, 411] on input "Phone of Employer or Authorized Representative" at bounding box center [473, 404] width 209 height 23
type input "8649060069"
click at [892, 39] on button "Next" at bounding box center [900, 33] width 58 height 23
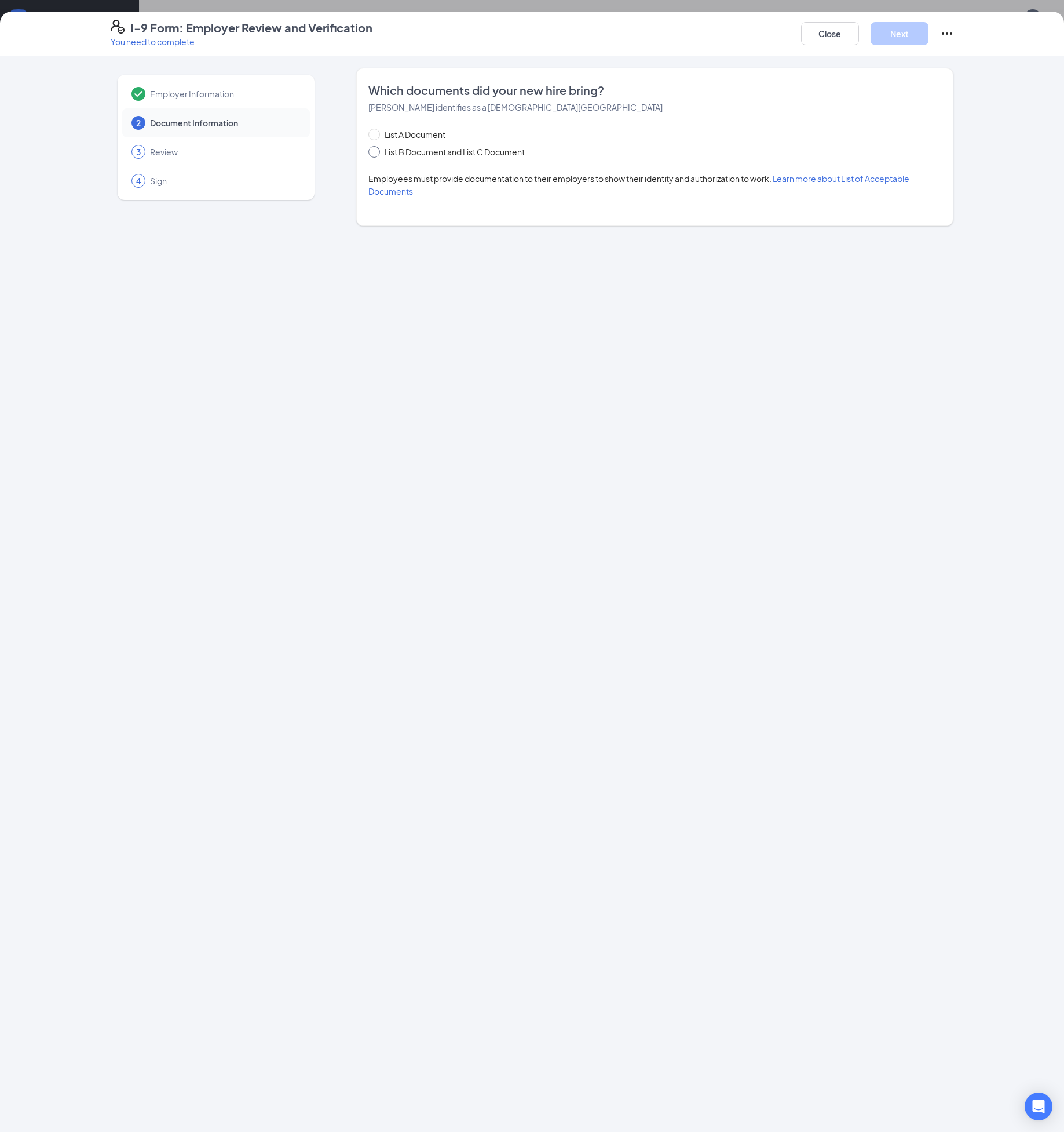
click at [377, 147] on span at bounding box center [375, 152] width 12 height 12
click at [377, 147] on input "List B Document and List C Document" at bounding box center [372, 150] width 8 height 8
radio input "true"
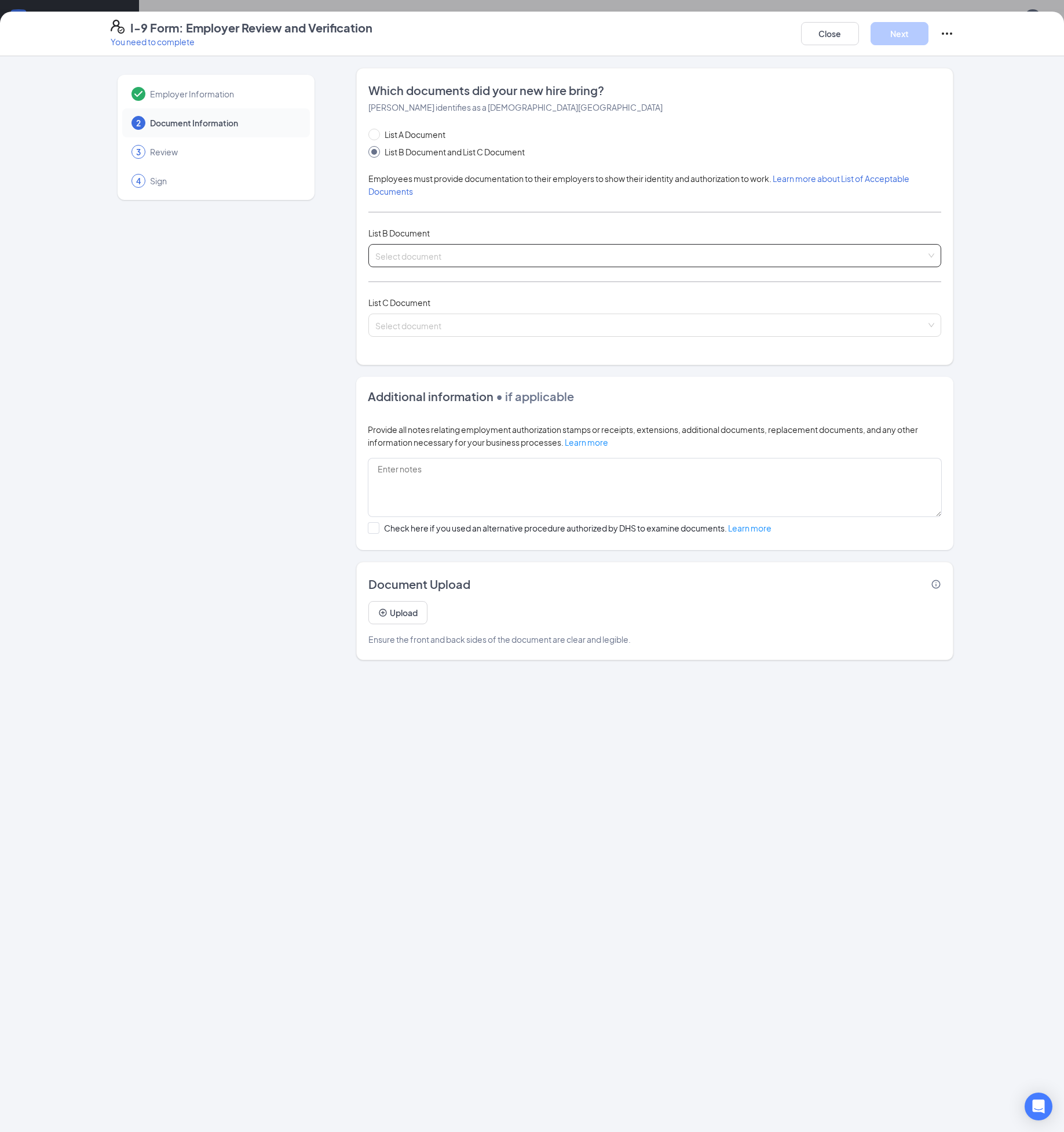
click at [404, 254] on input "search" at bounding box center [650, 254] width 551 height 18
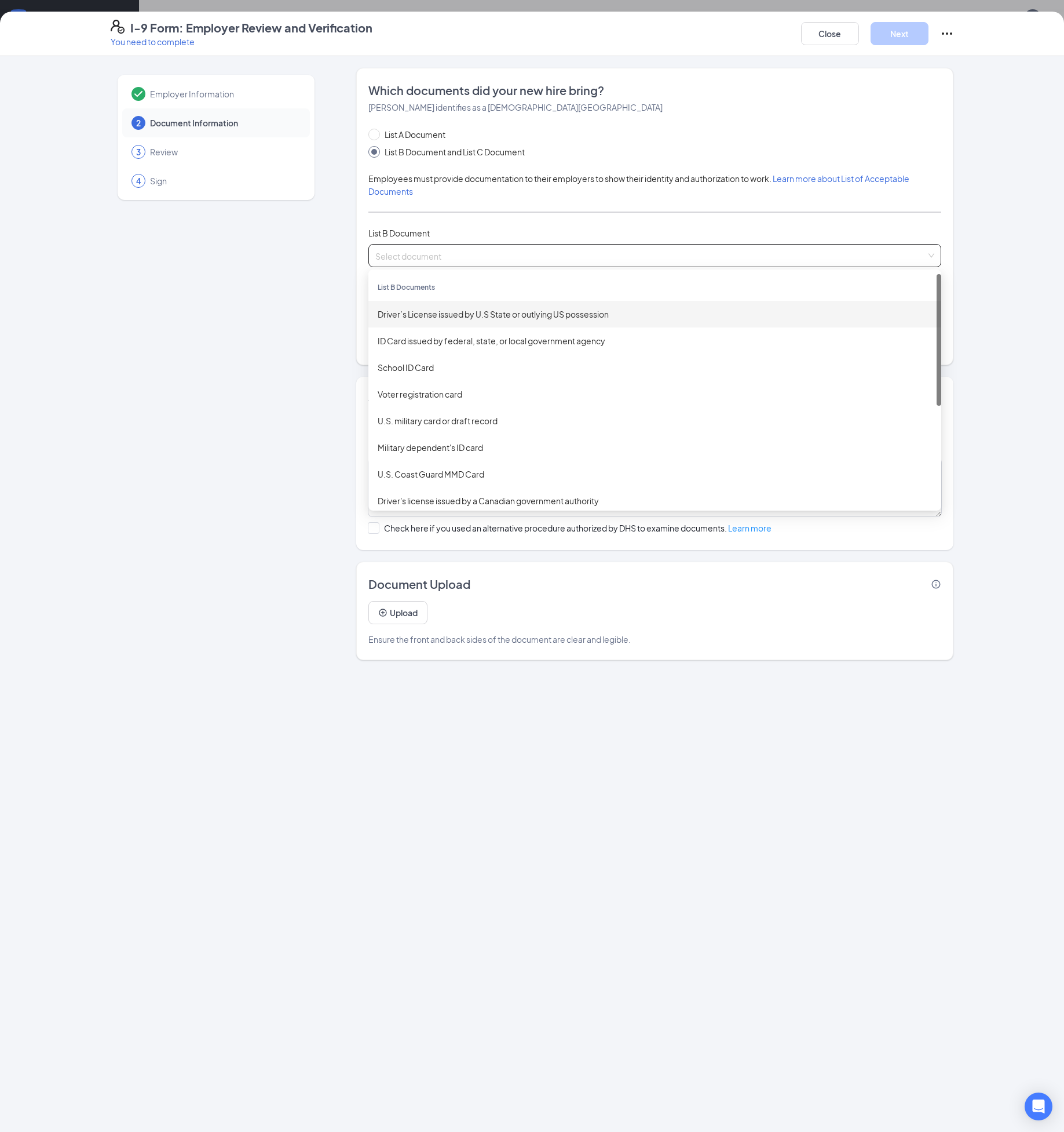
click at [408, 308] on div "Driver’s License issued by U.S State or outlying US possession" at bounding box center [655, 313] width 554 height 13
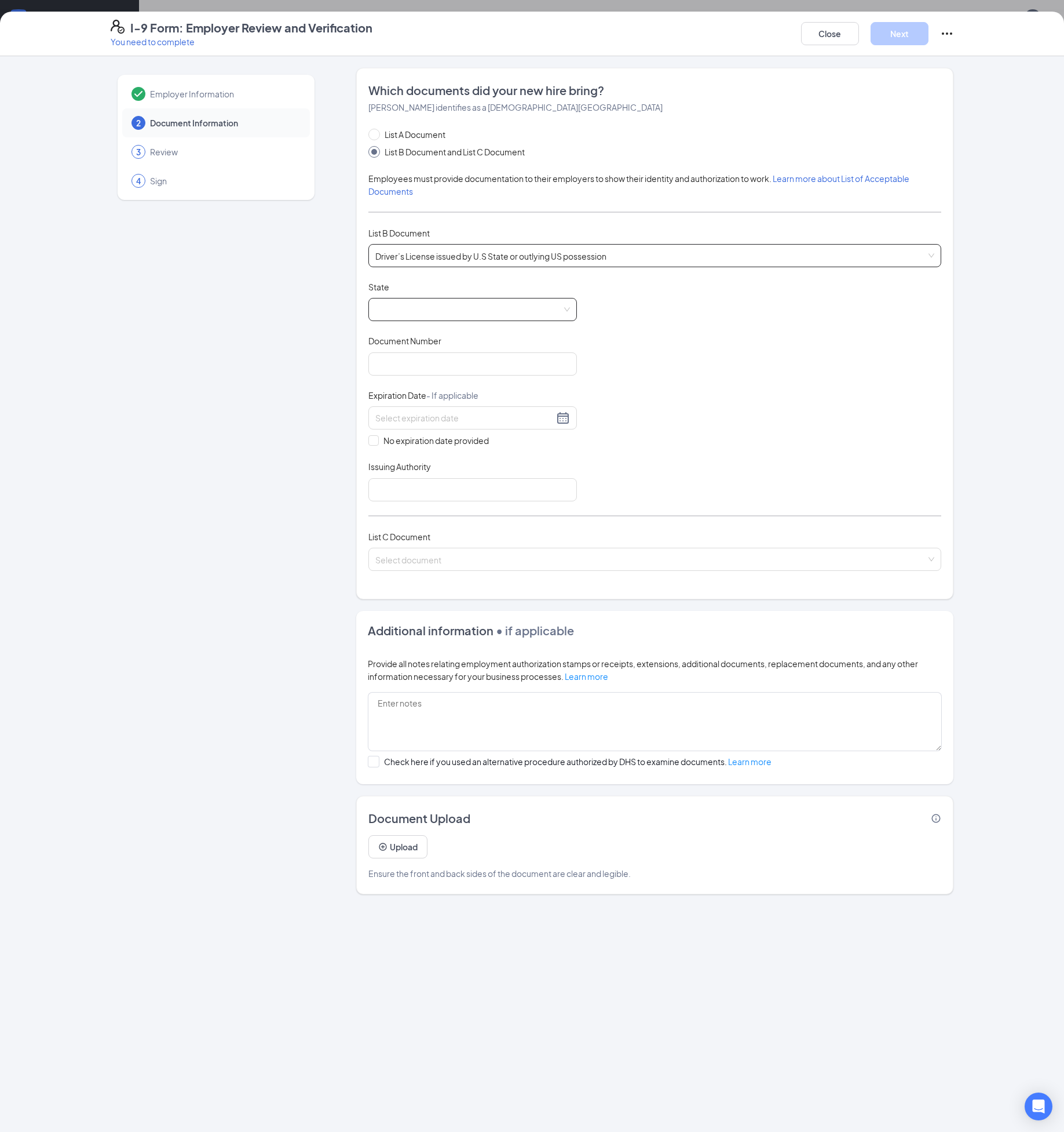
click at [402, 302] on span at bounding box center [473, 310] width 195 height 22
click at [412, 389] on div "[US_STATE]" at bounding box center [473, 388] width 190 height 13
click at [420, 370] on input "Document Number" at bounding box center [473, 364] width 209 height 23
type input "106294936"
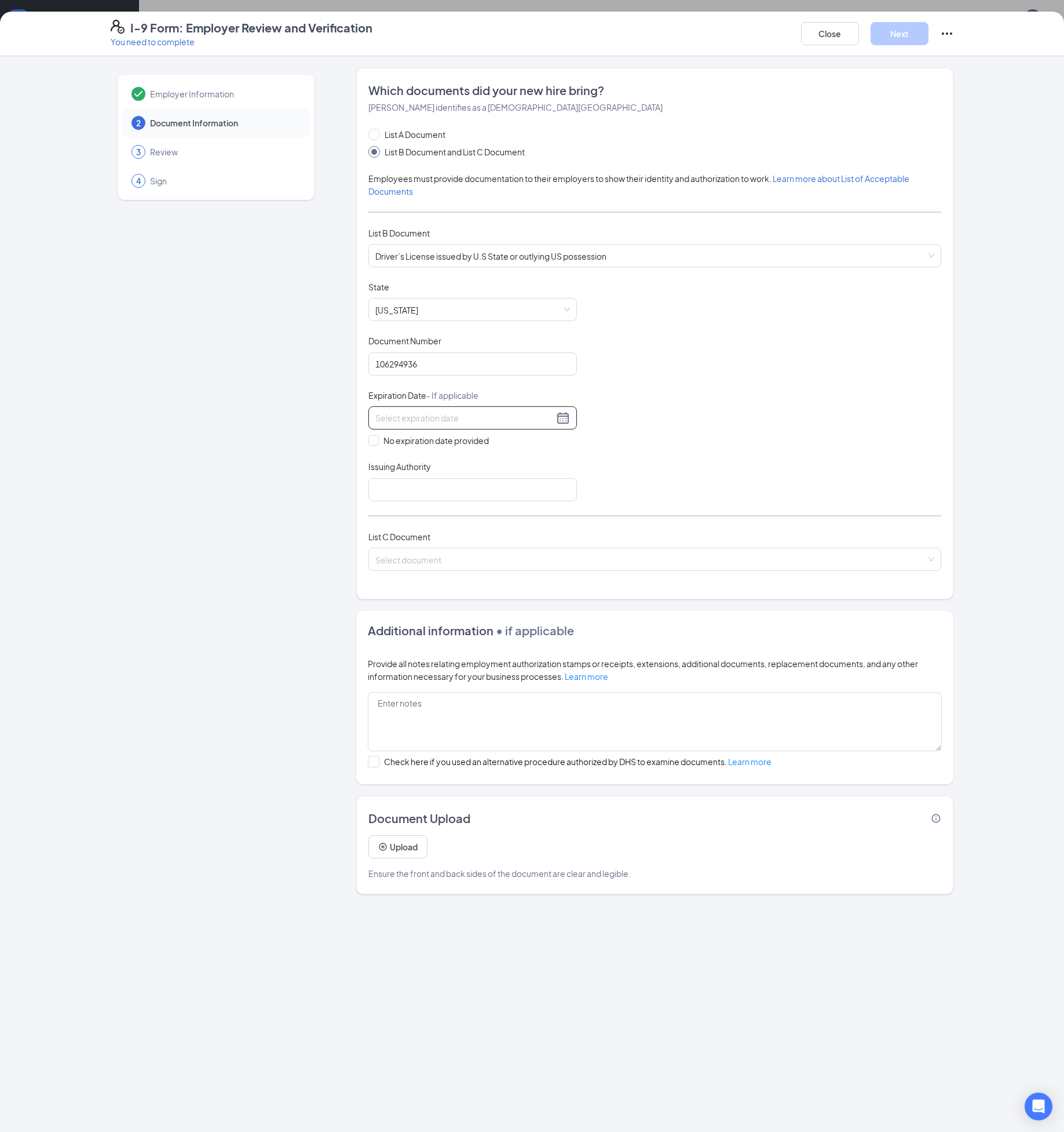
click at [445, 417] on input at bounding box center [465, 417] width 178 height 13
click at [735, 423] on div "Document Title Driver’s License issued by U.S State or outlying US possession S…" at bounding box center [655, 391] width 573 height 221
click at [470, 418] on input at bounding box center [465, 417] width 178 height 13
click at [403, 419] on input "06/1392030" at bounding box center [465, 417] width 178 height 13
click at [467, 518] on div "13" at bounding box center [469, 521] width 14 height 14
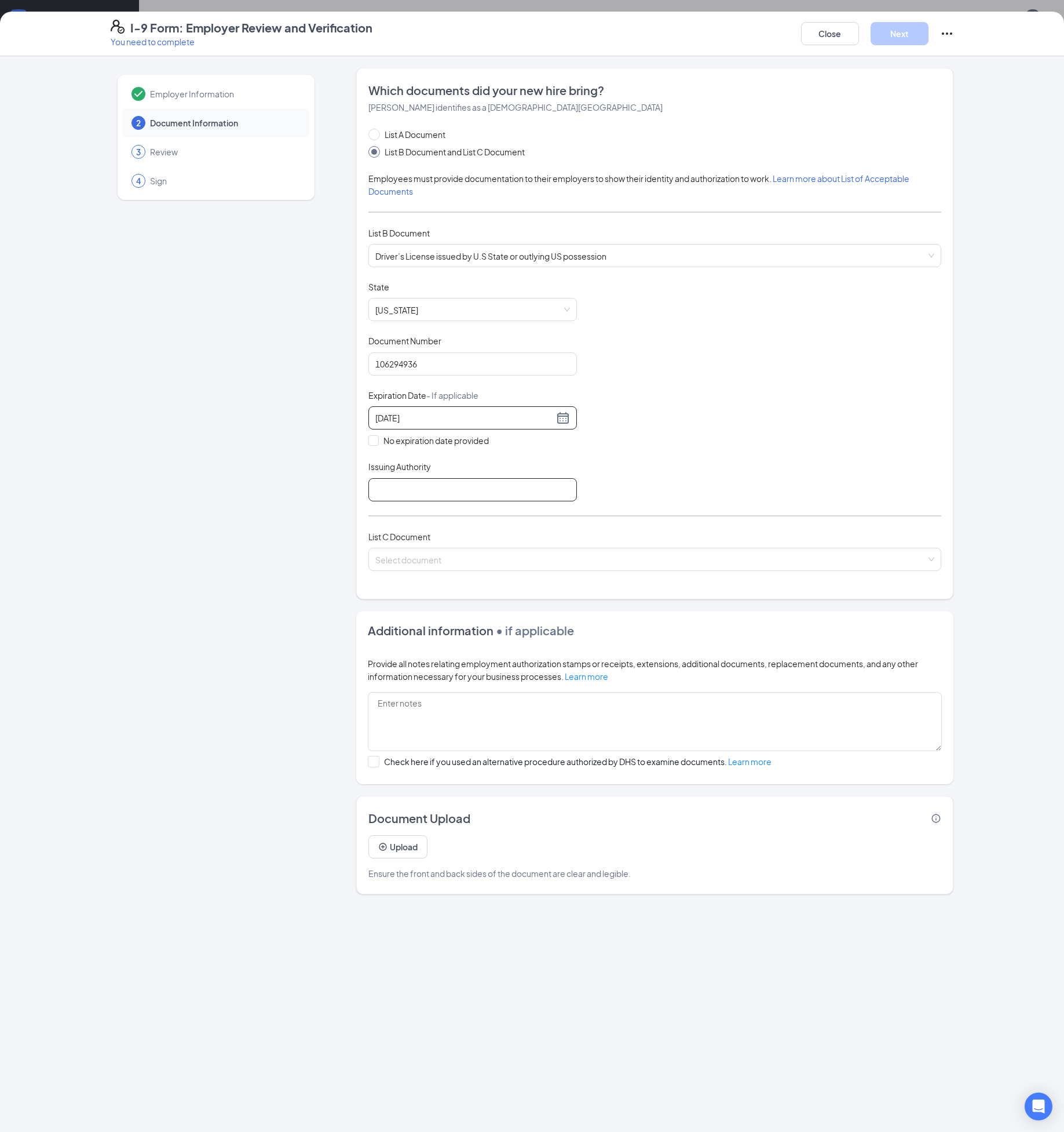
type input "[DATE]"
click at [405, 479] on input "Issuing Authority" at bounding box center [473, 489] width 209 height 23
type input "[US_STATE]"
click at [423, 549] on input "search" at bounding box center [650, 557] width 551 height 18
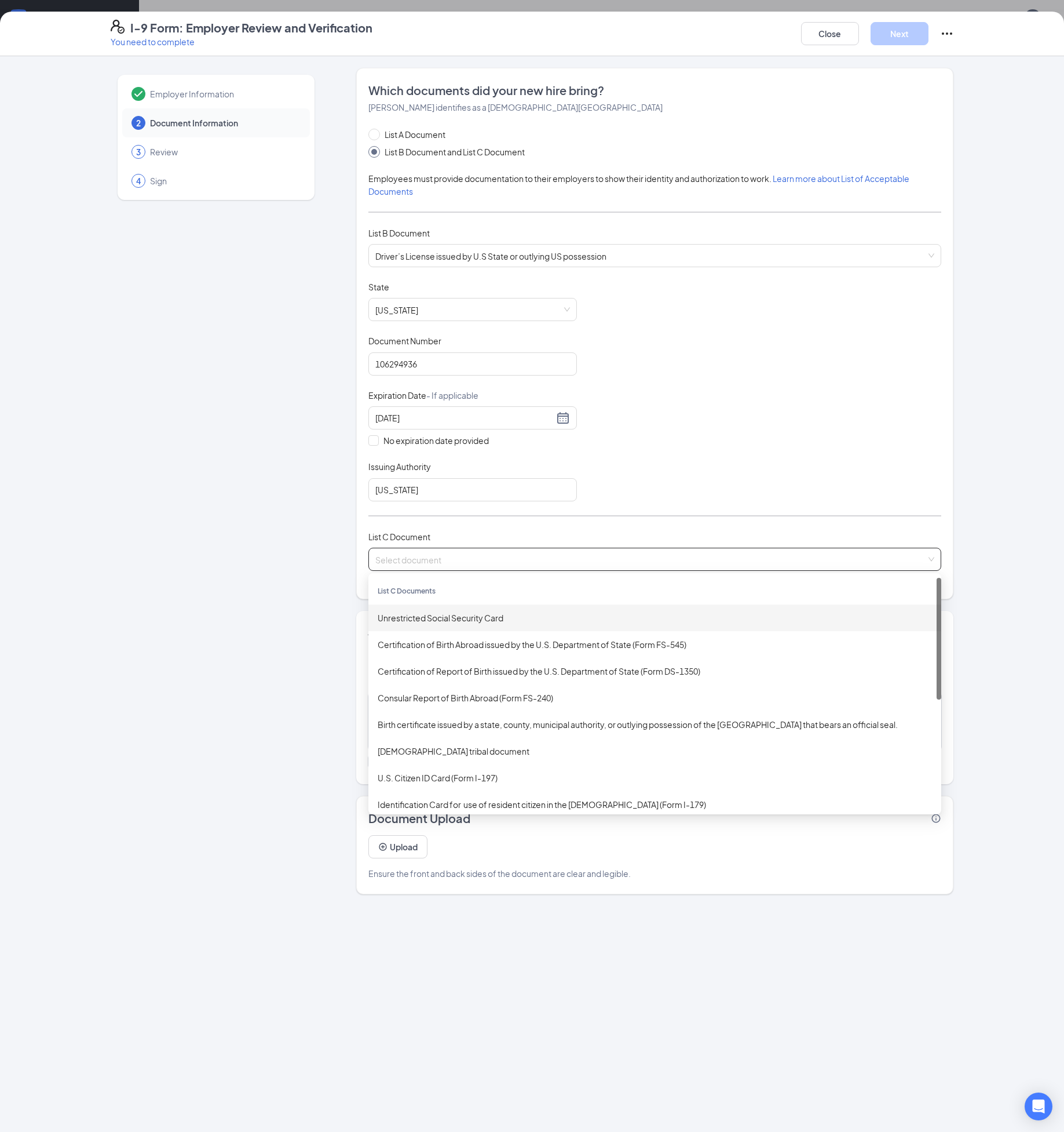
click at [424, 612] on div "Unrestricted Social Security Card" at bounding box center [655, 617] width 554 height 13
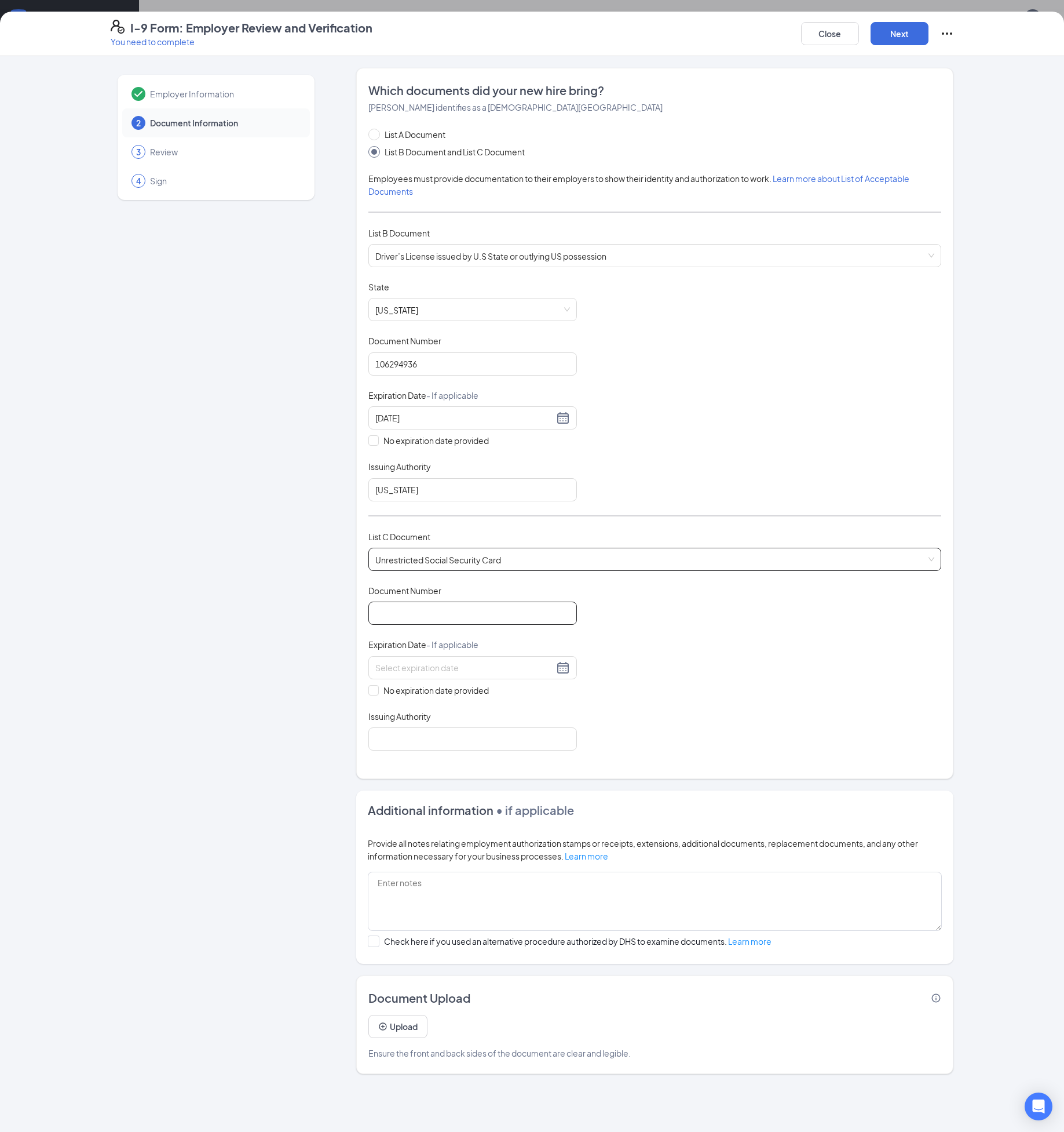
click at [457, 617] on input "Document Number" at bounding box center [473, 613] width 209 height 23
type input "690108201"
click at [375, 690] on input "No expiration date provided" at bounding box center [372, 689] width 8 height 8
checkbox input "true"
click at [399, 749] on input "Issuing Authority" at bounding box center [473, 740] width 209 height 23
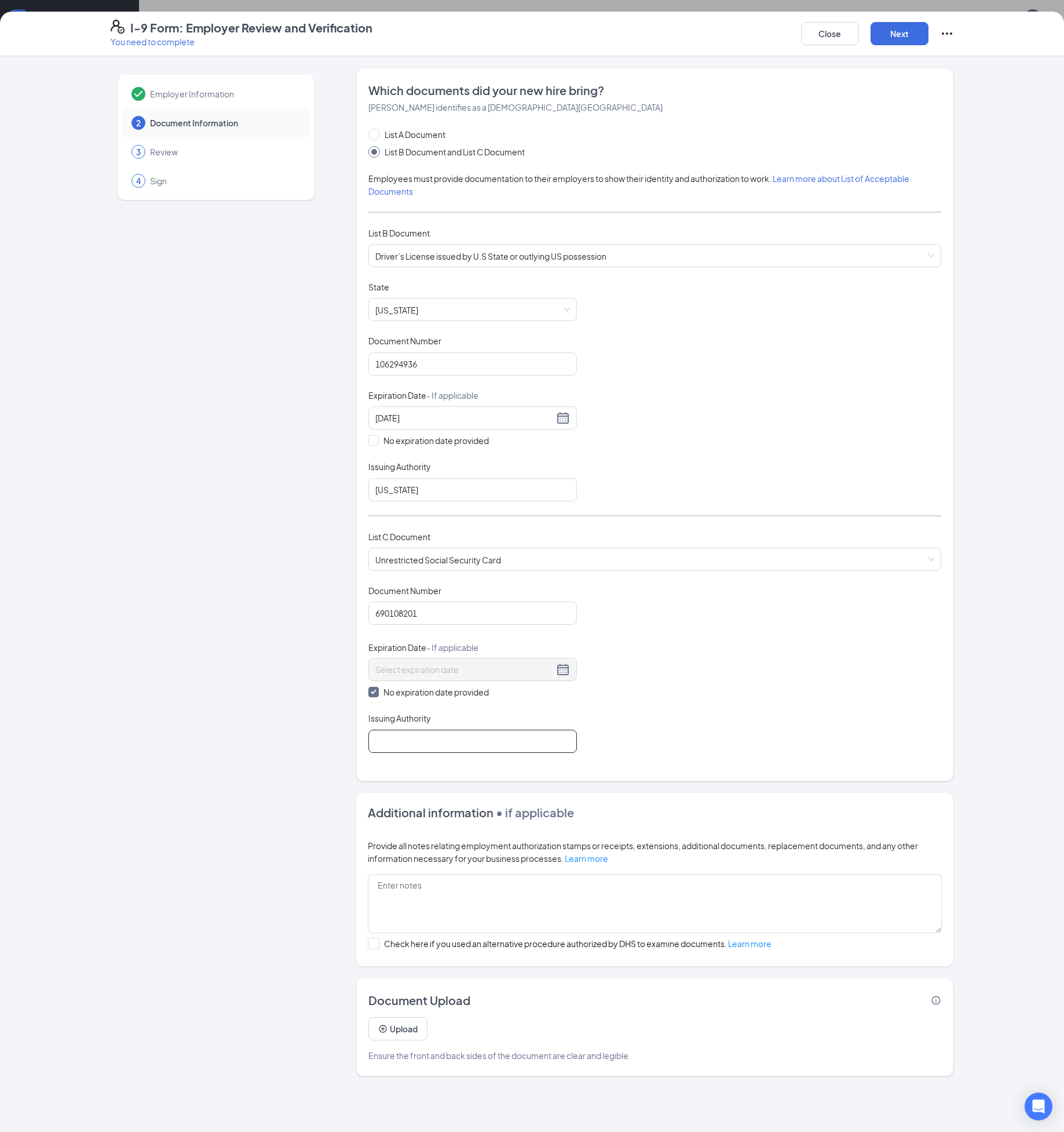
type input "SSA"
click at [897, 42] on button "Next" at bounding box center [900, 33] width 58 height 23
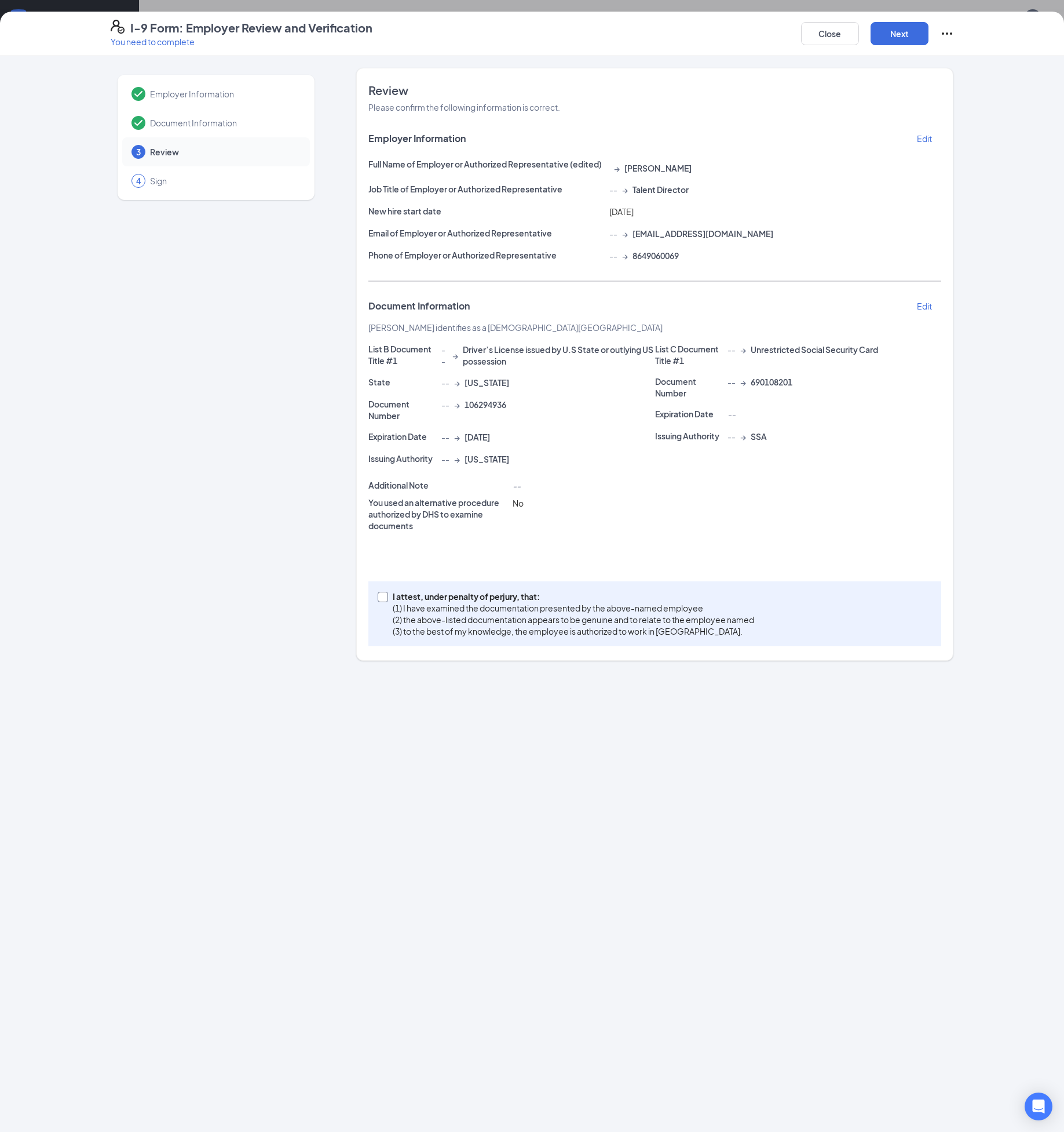
click at [383, 595] on input "I attest, under penalty of [PERSON_NAME], that: (1) I have examined the documen…" at bounding box center [381, 595] width 8 height 8
checkbox input "true"
click at [920, 24] on button "Next" at bounding box center [900, 33] width 58 height 23
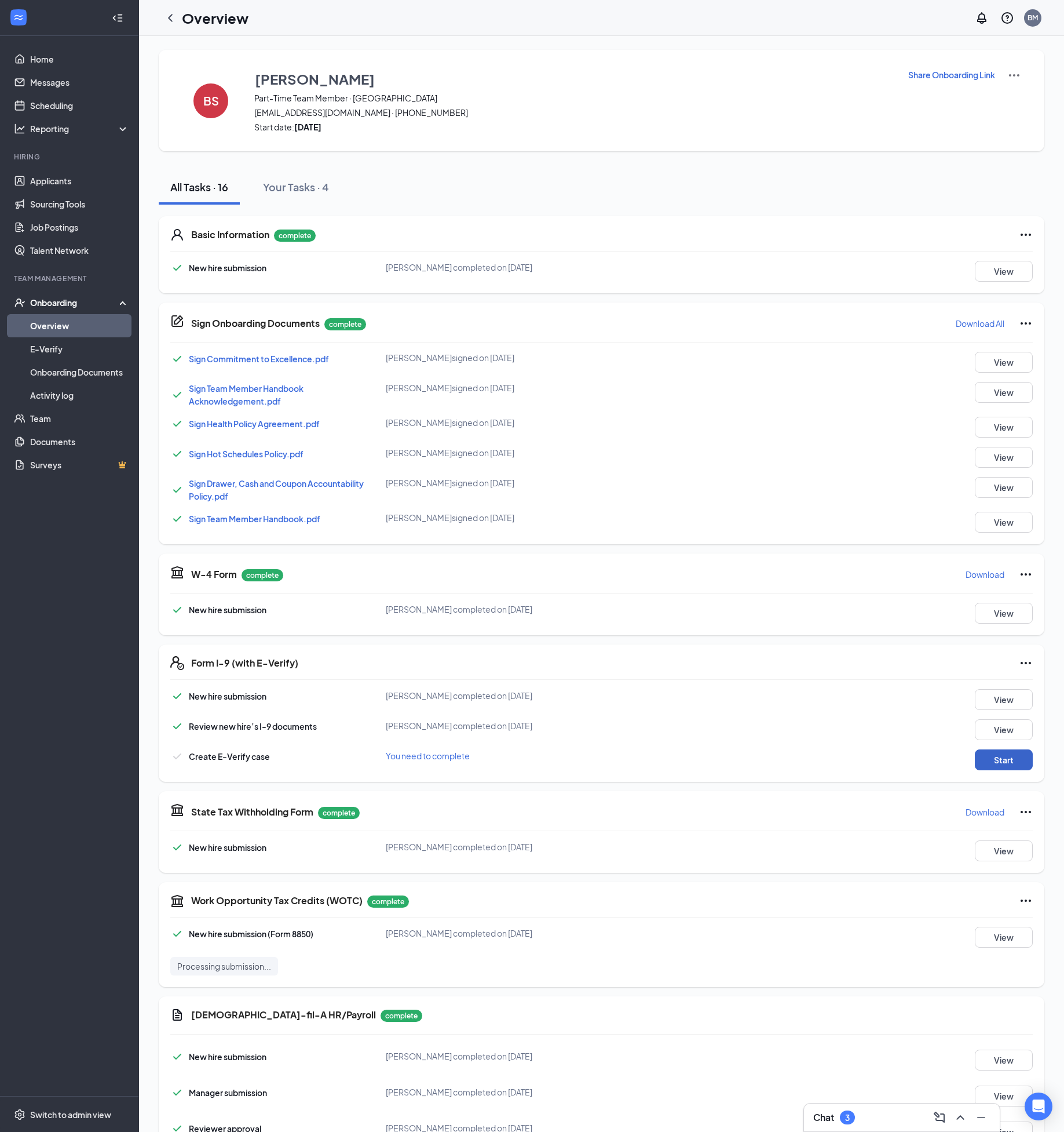
click at [992, 764] on button "Start" at bounding box center [1004, 760] width 58 height 21
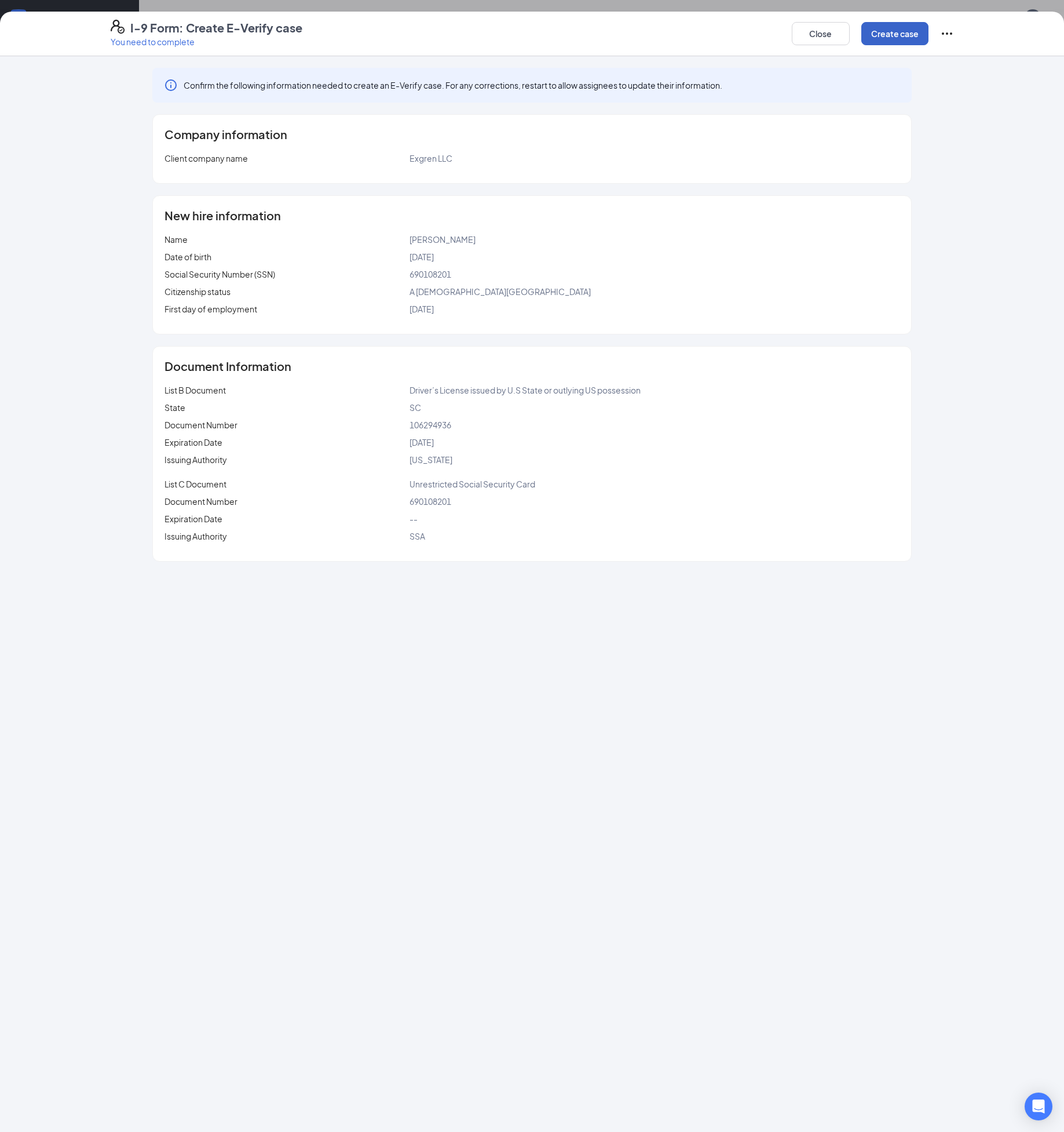
click at [886, 34] on button "Create case" at bounding box center [894, 33] width 67 height 23
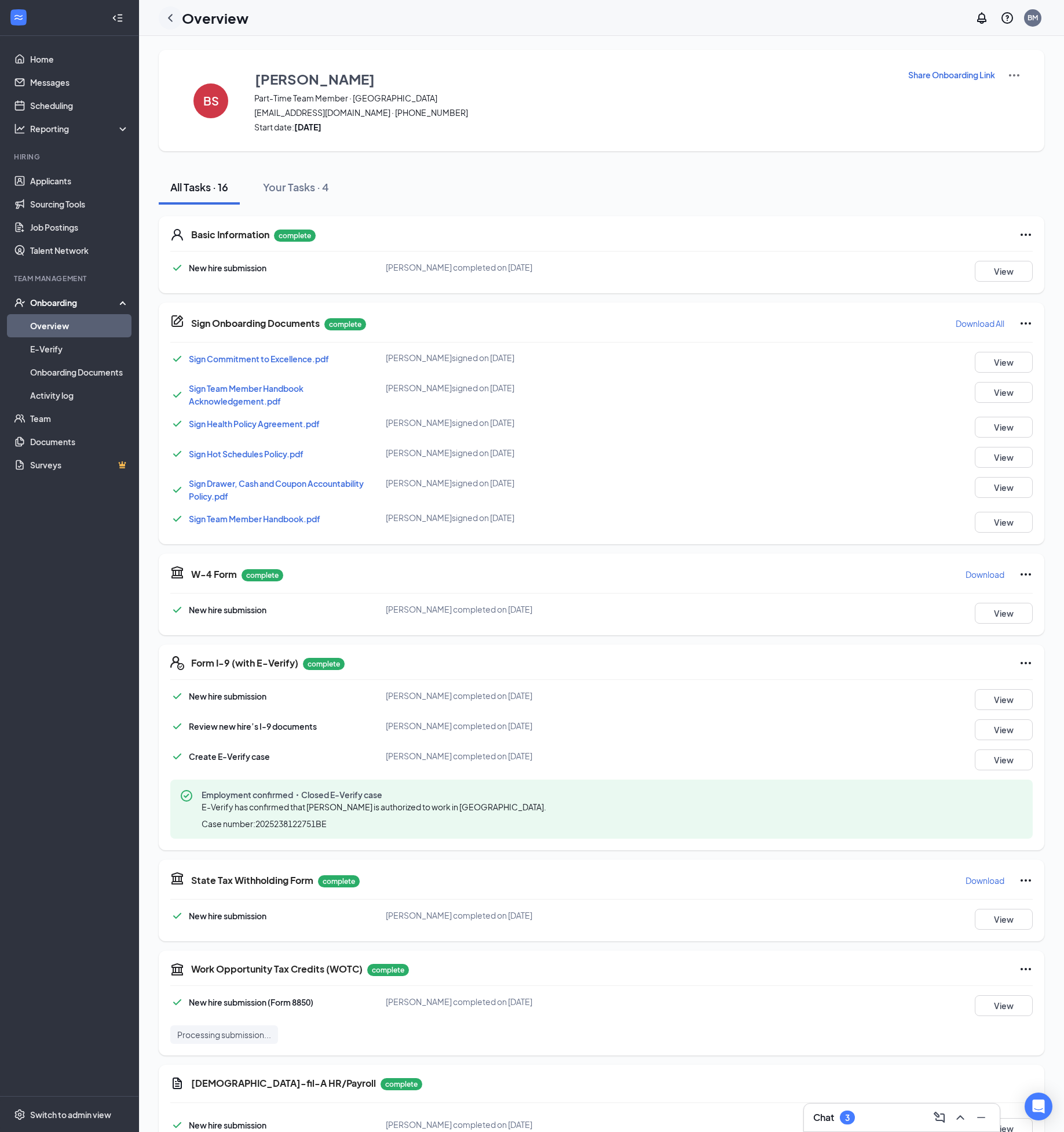
click at [173, 16] on icon "ChevronLeft" at bounding box center [170, 18] width 14 height 14
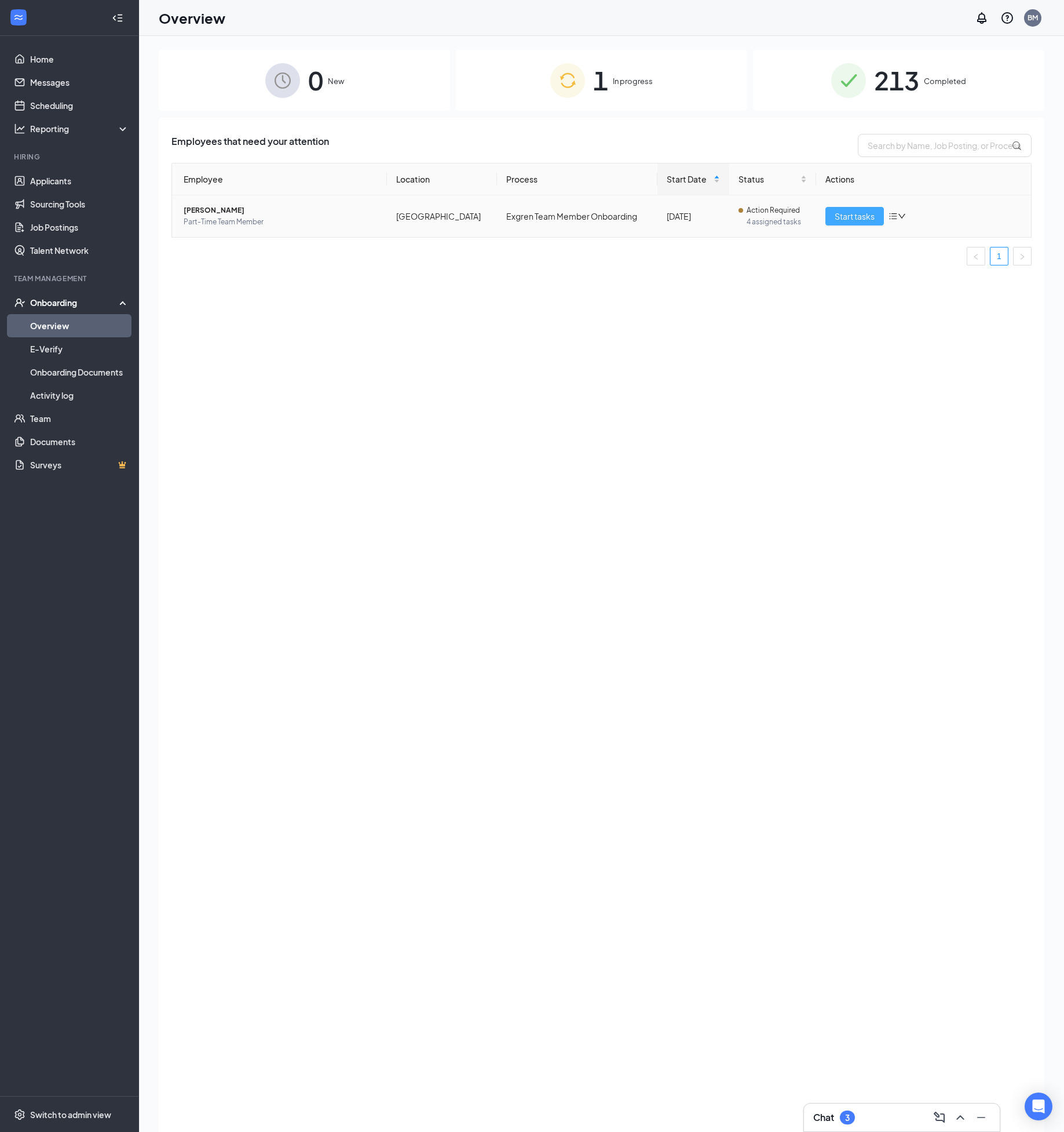
click at [863, 217] on span "Start tasks" at bounding box center [855, 215] width 40 height 13
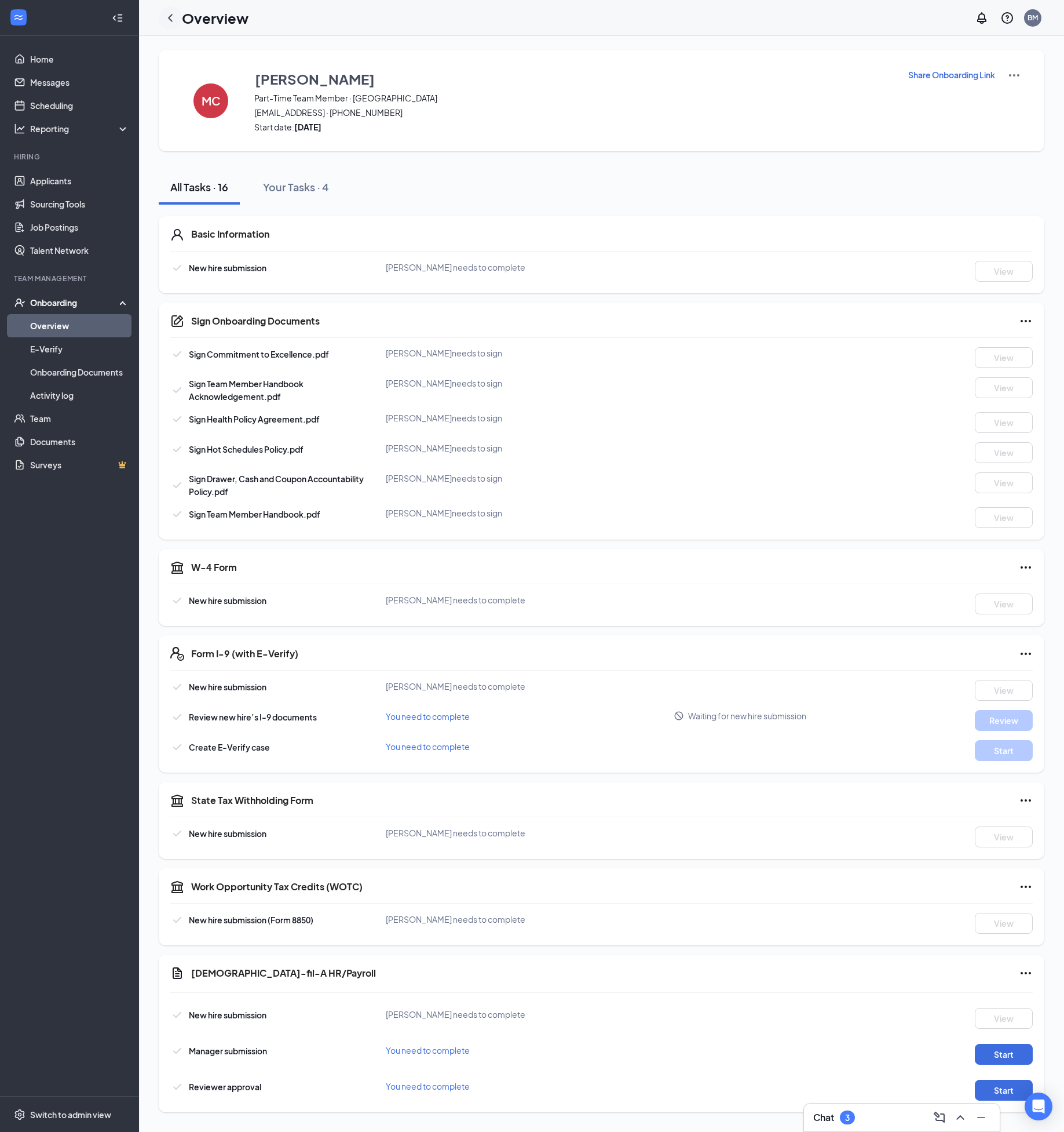
click at [170, 14] on icon "ChevronLeft" at bounding box center [170, 18] width 14 height 14
